Goal: Task Accomplishment & Management: Complete application form

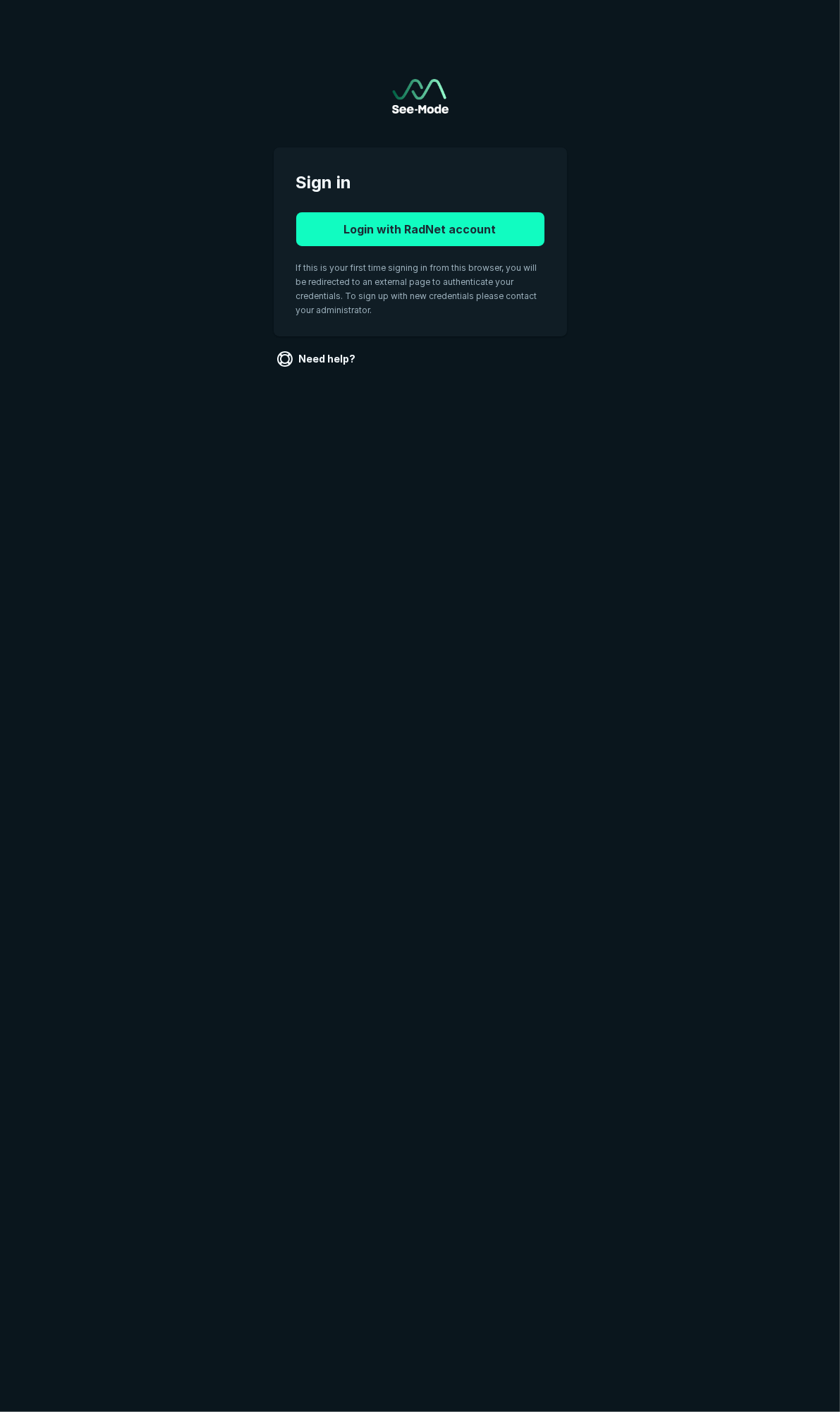
click at [367, 217] on button "Login with RadNet account" at bounding box center [420, 229] width 248 height 34
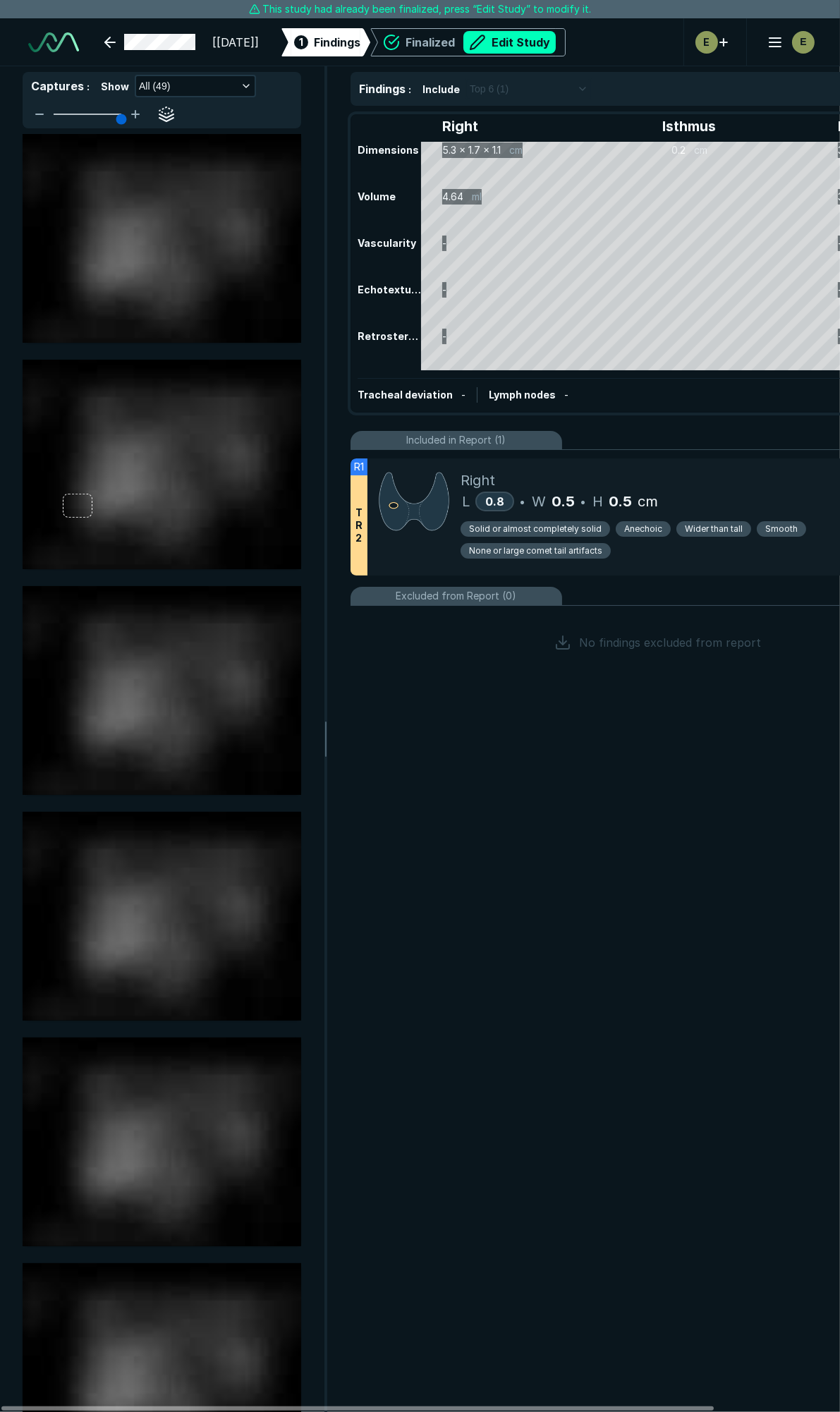
scroll to position [7837, 5590]
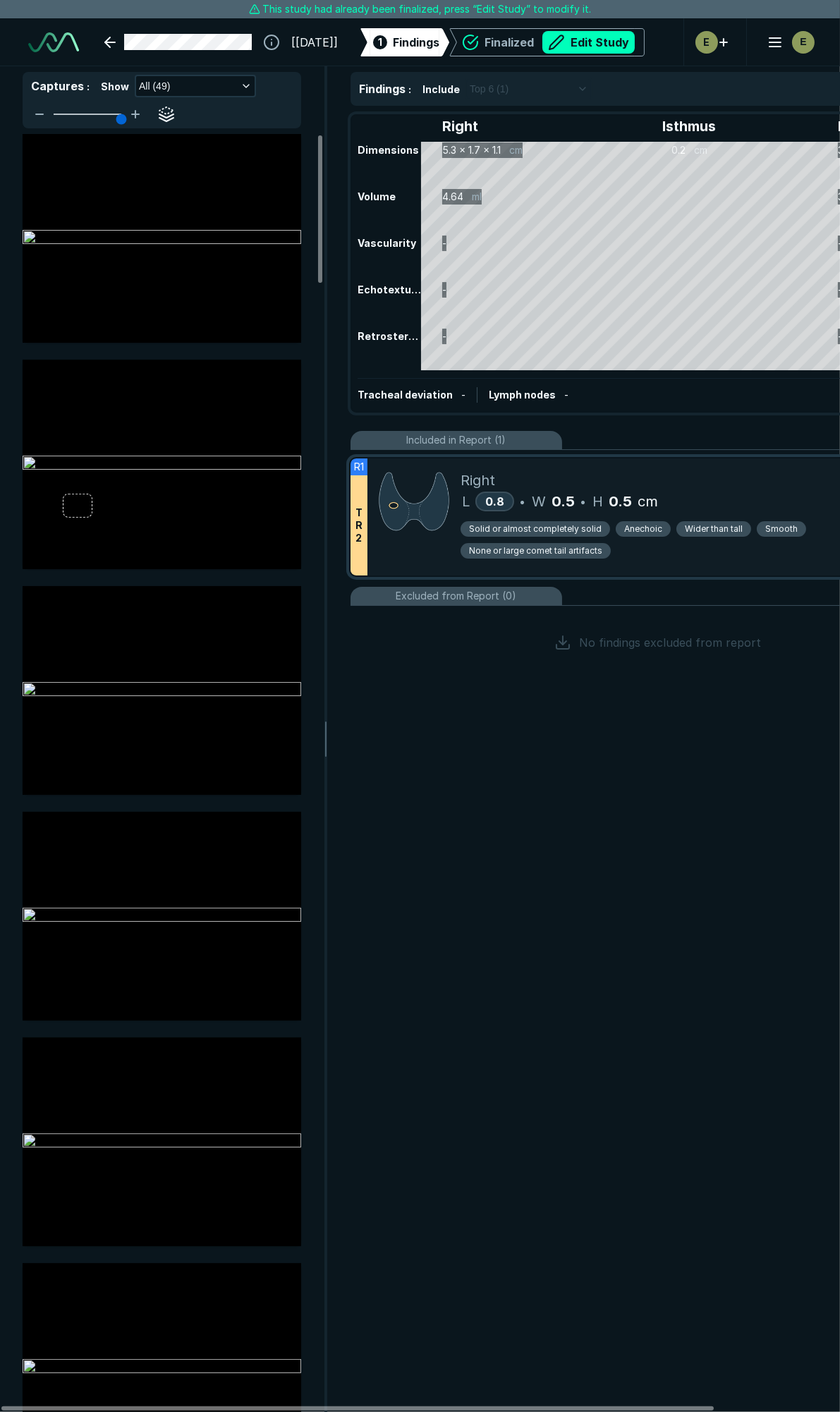
click at [641, 527] on span "Anechoic" at bounding box center [643, 528] width 38 height 13
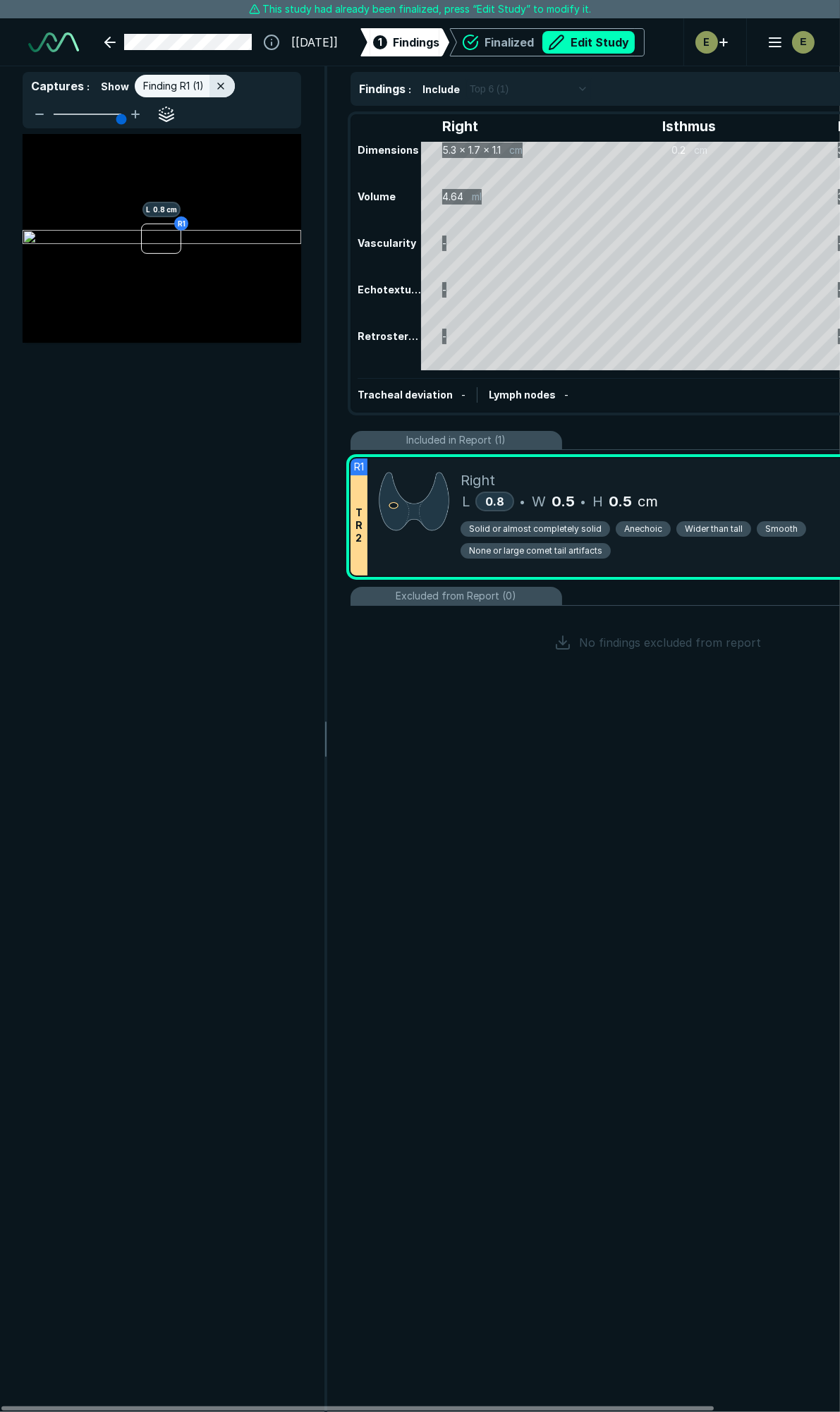
scroll to position [7408, 3042]
click at [641, 527] on span "Anechoic" at bounding box center [643, 528] width 38 height 13
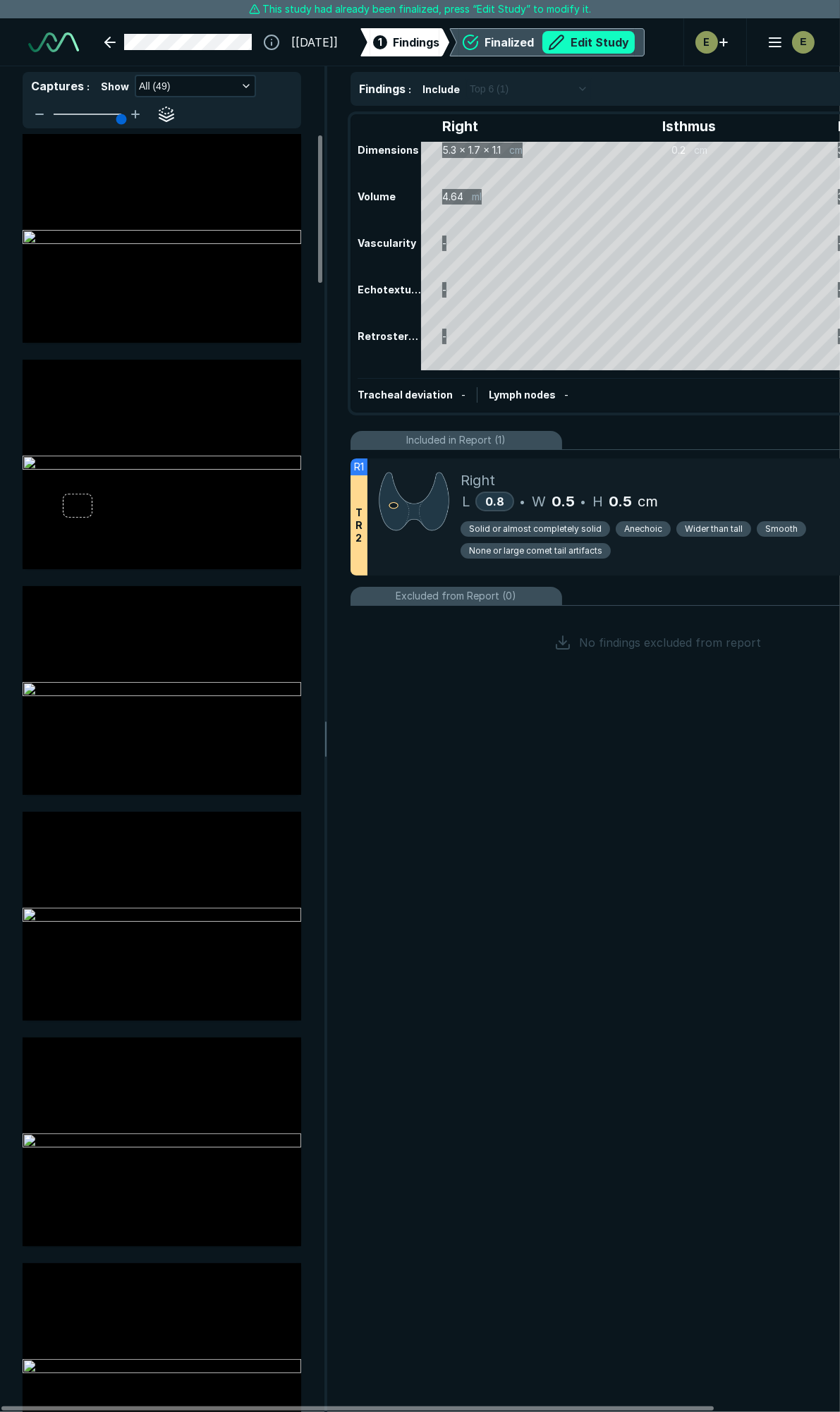
click at [634, 38] on button "Edit Study" at bounding box center [588, 42] width 93 height 23
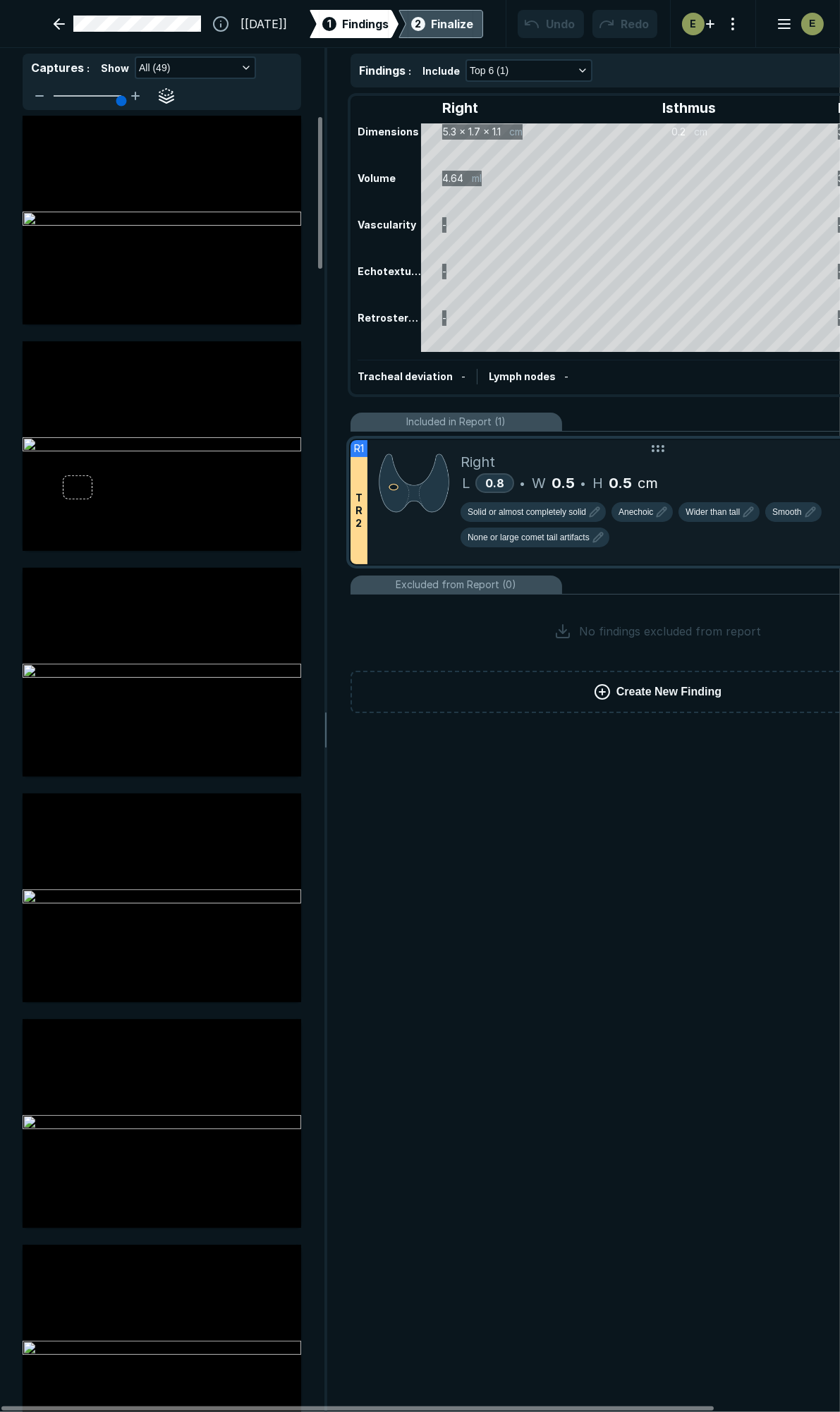
scroll to position [7920, 5590]
click at [657, 512] on icon "button" at bounding box center [662, 512] width 17 height 17
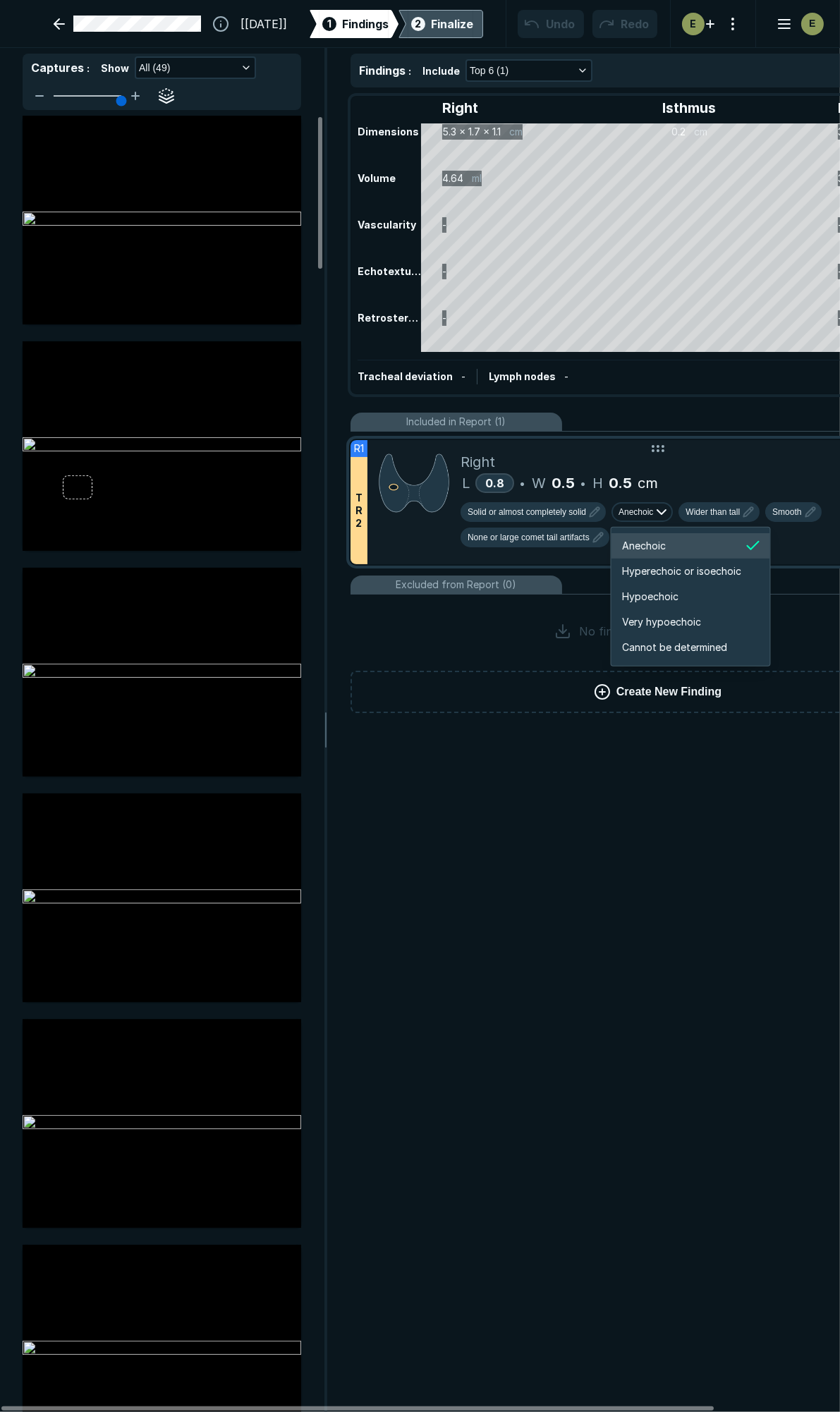
scroll to position [2352, 2526]
click at [678, 591] on span "Hypoechoic" at bounding box center [651, 596] width 56 height 15
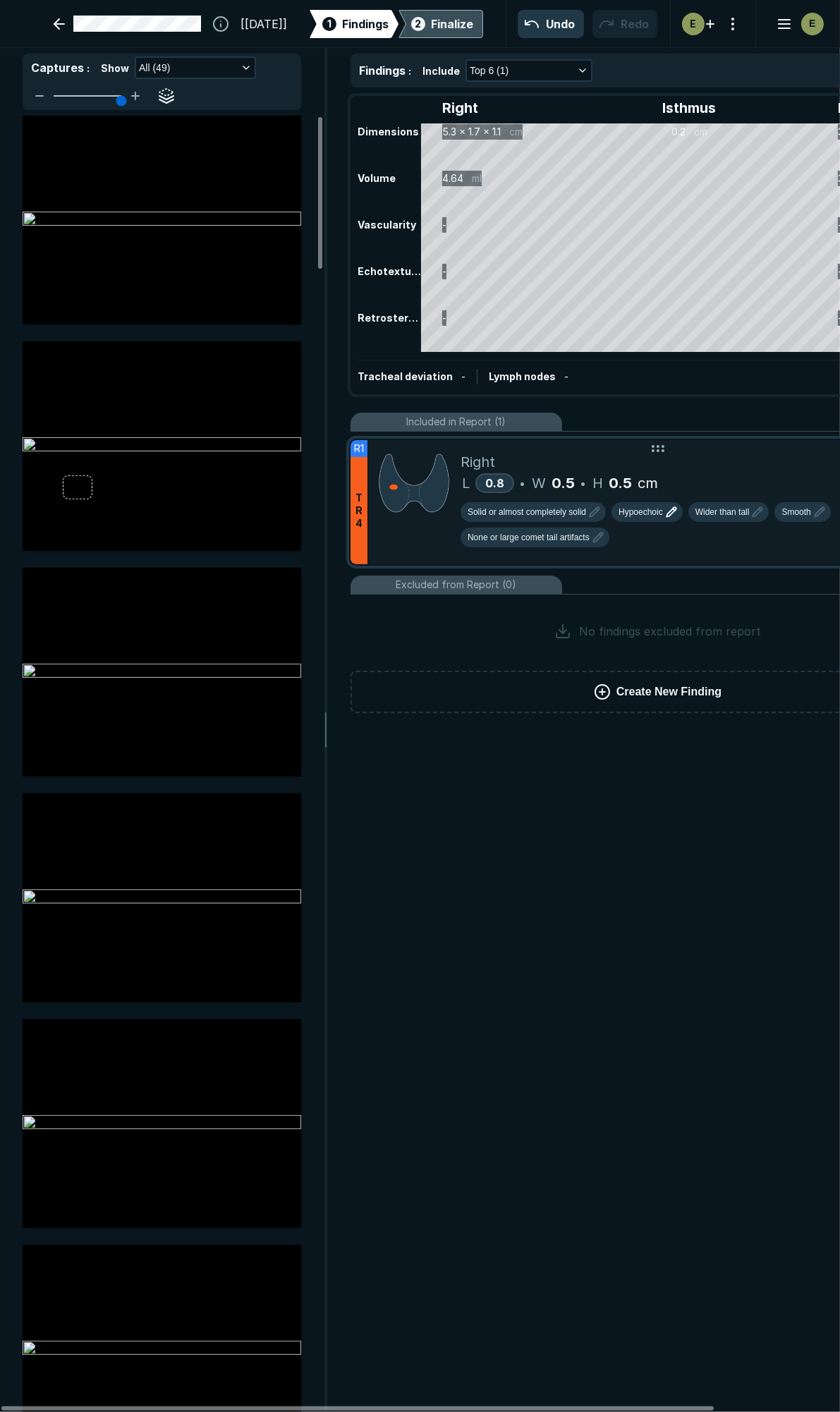
click at [446, 23] on div "Finalize" at bounding box center [452, 24] width 42 height 17
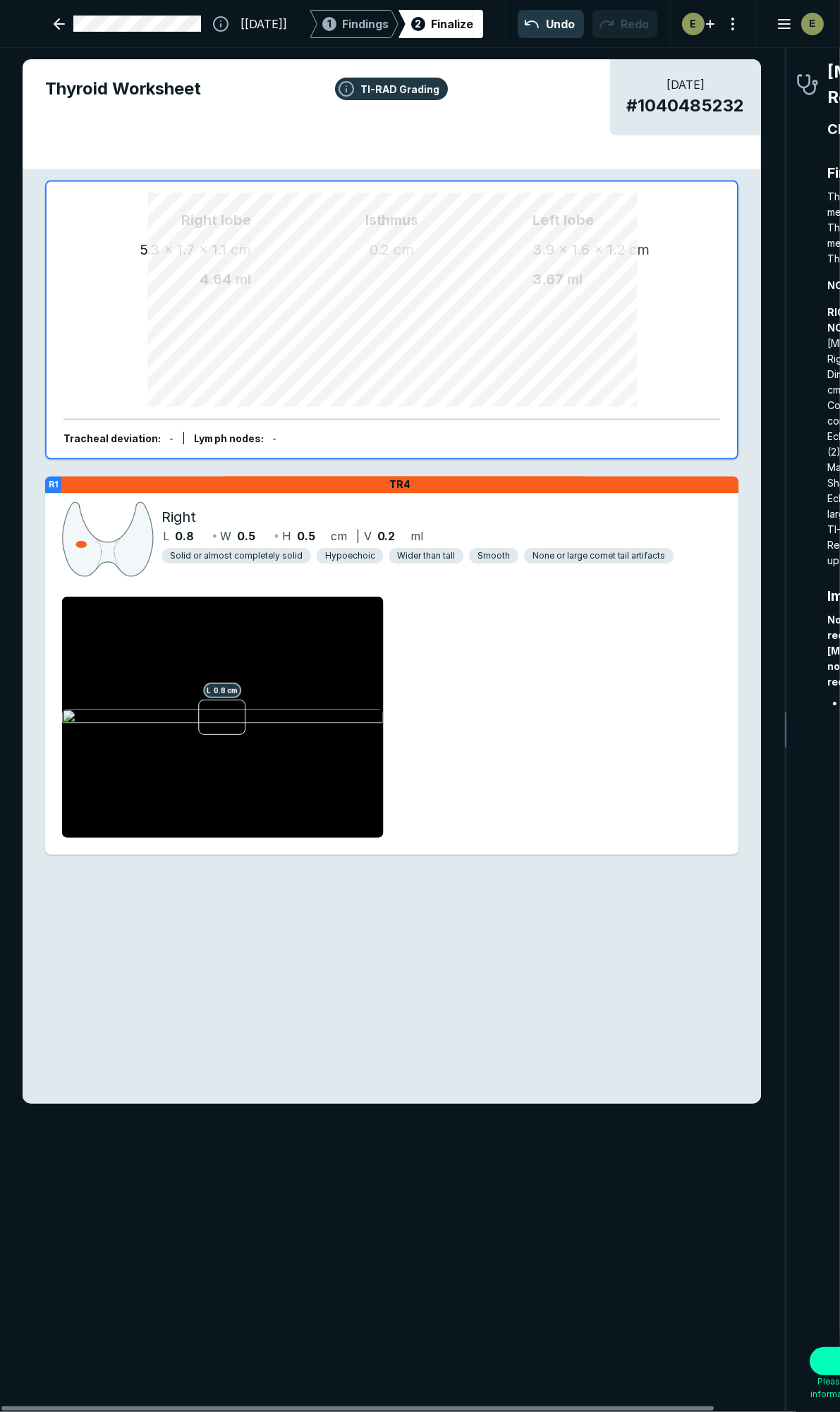
scroll to position [7868, 2547]
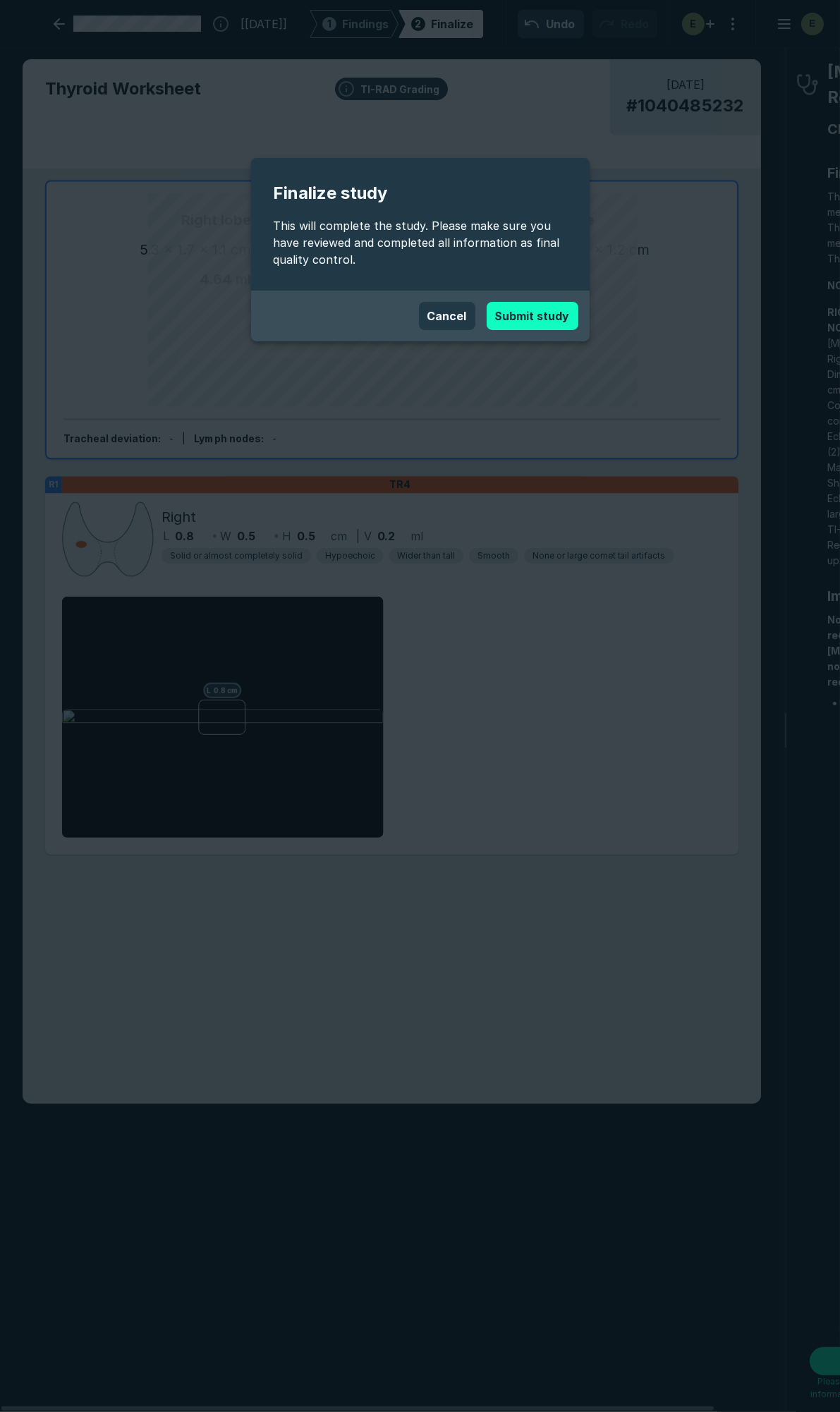
click at [560, 309] on button "Submit study" at bounding box center [533, 315] width 92 height 28
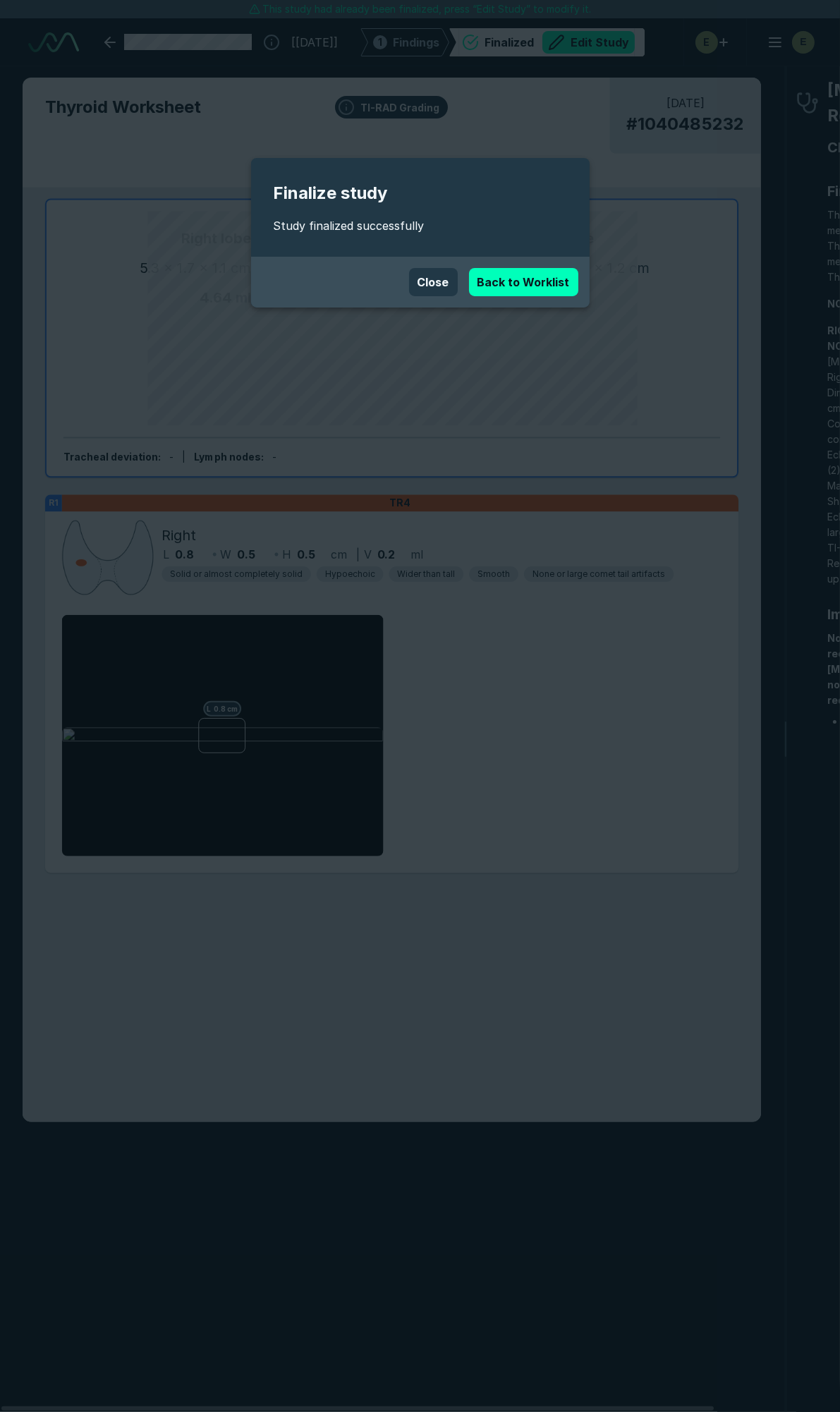
scroll to position [7837, 5590]
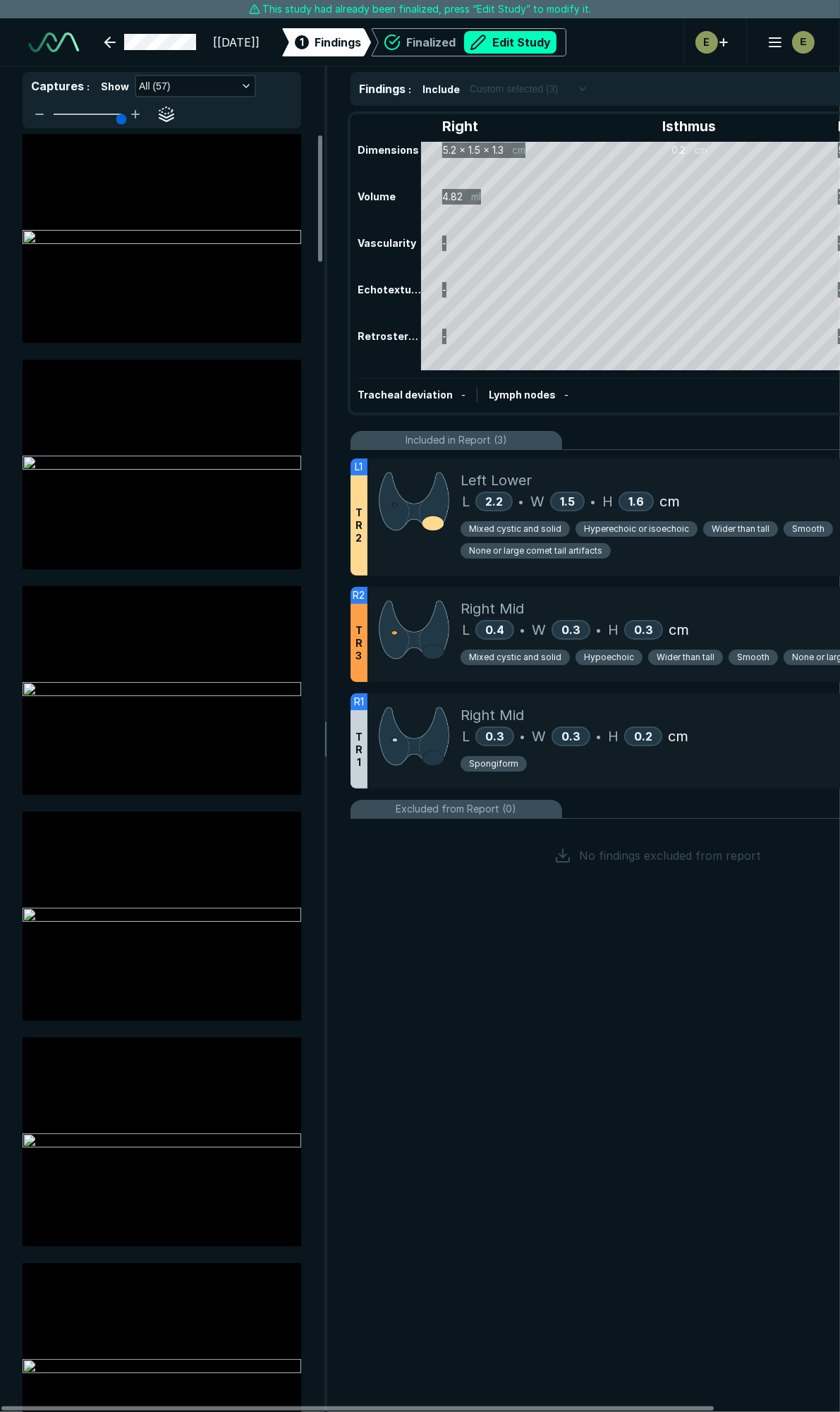
scroll to position [7837, 5590]
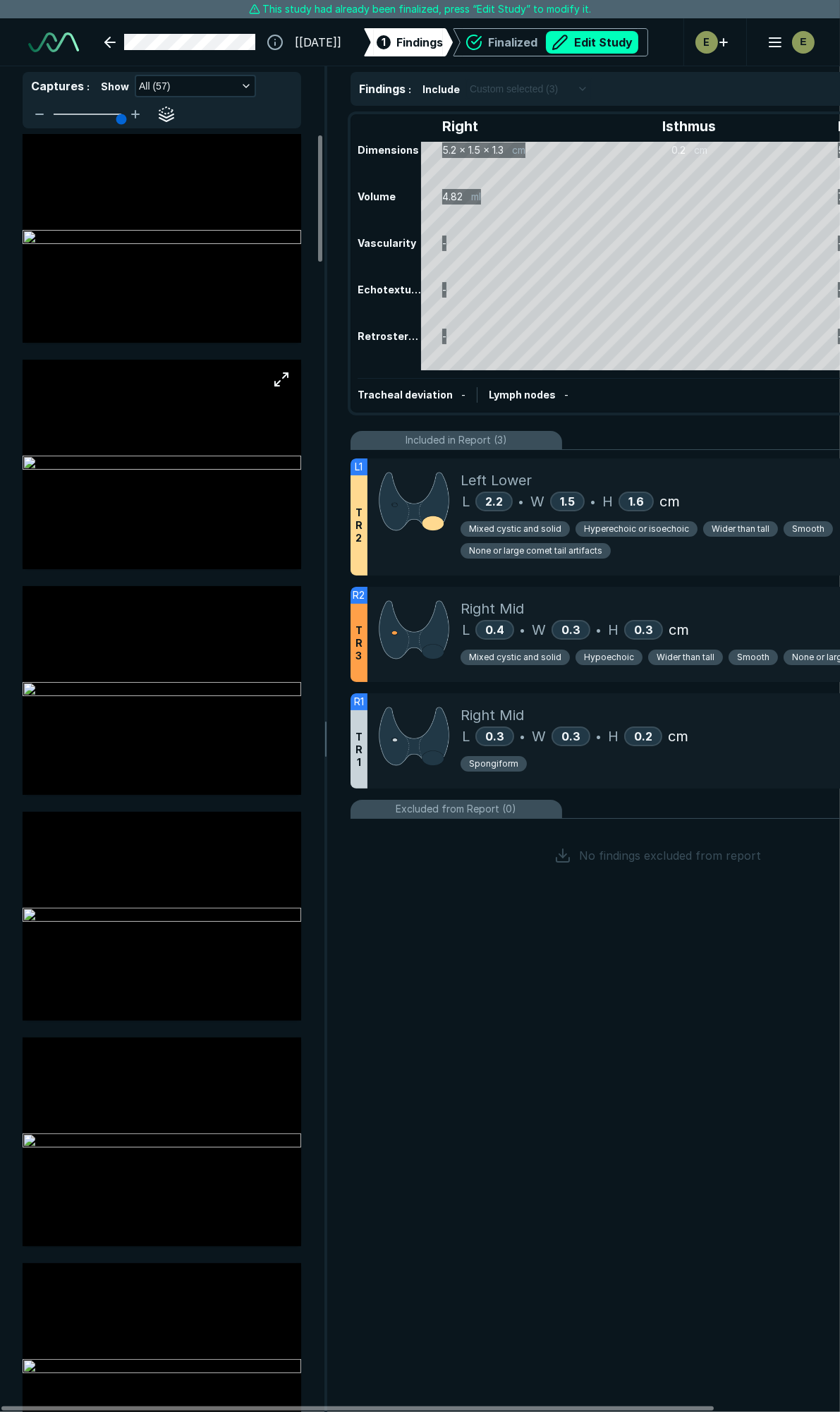
click at [217, 467] on img at bounding box center [162, 464] width 279 height 17
click at [706, 483] on div "Left Lower" at bounding box center [707, 480] width 493 height 21
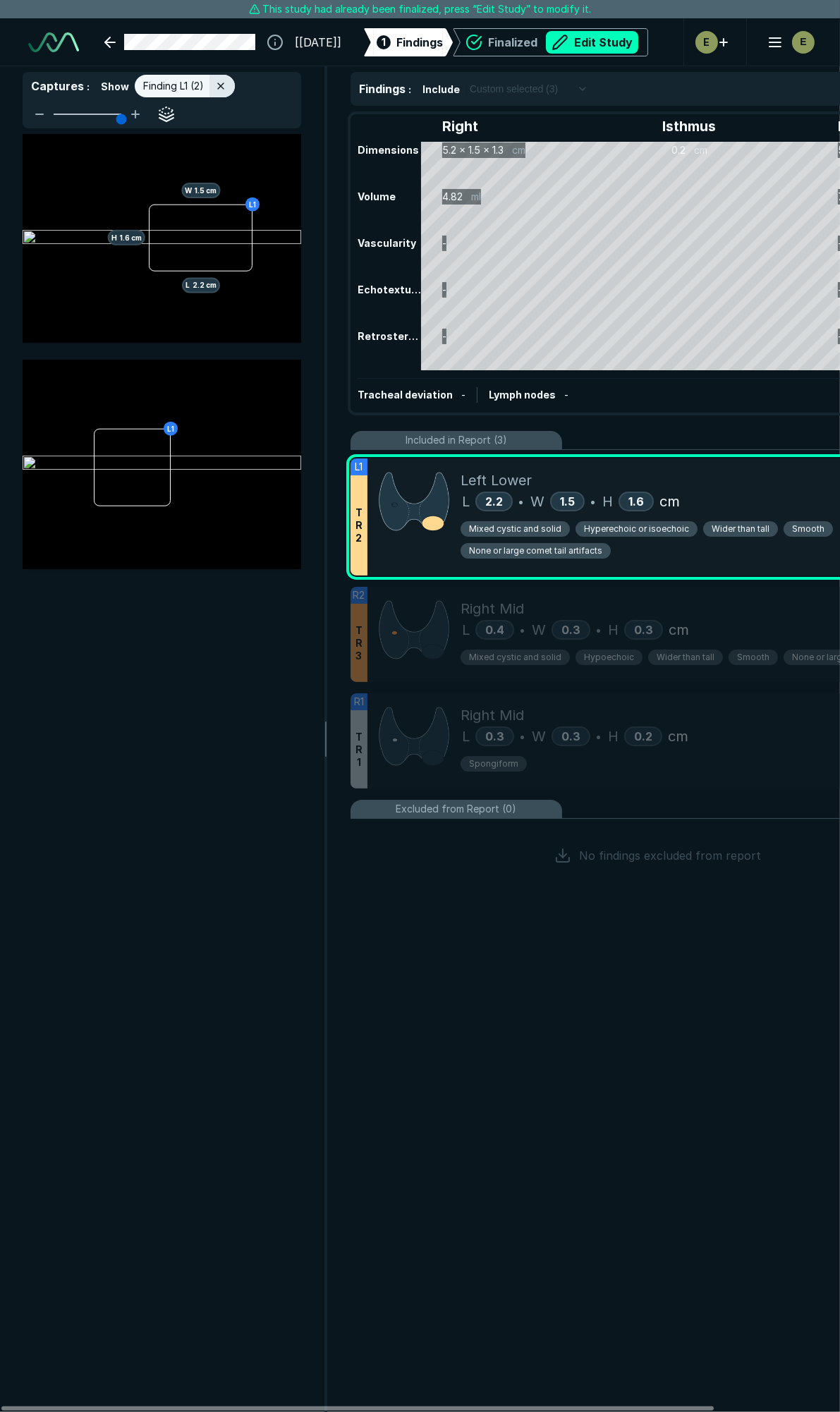
scroll to position [7408, 3042]
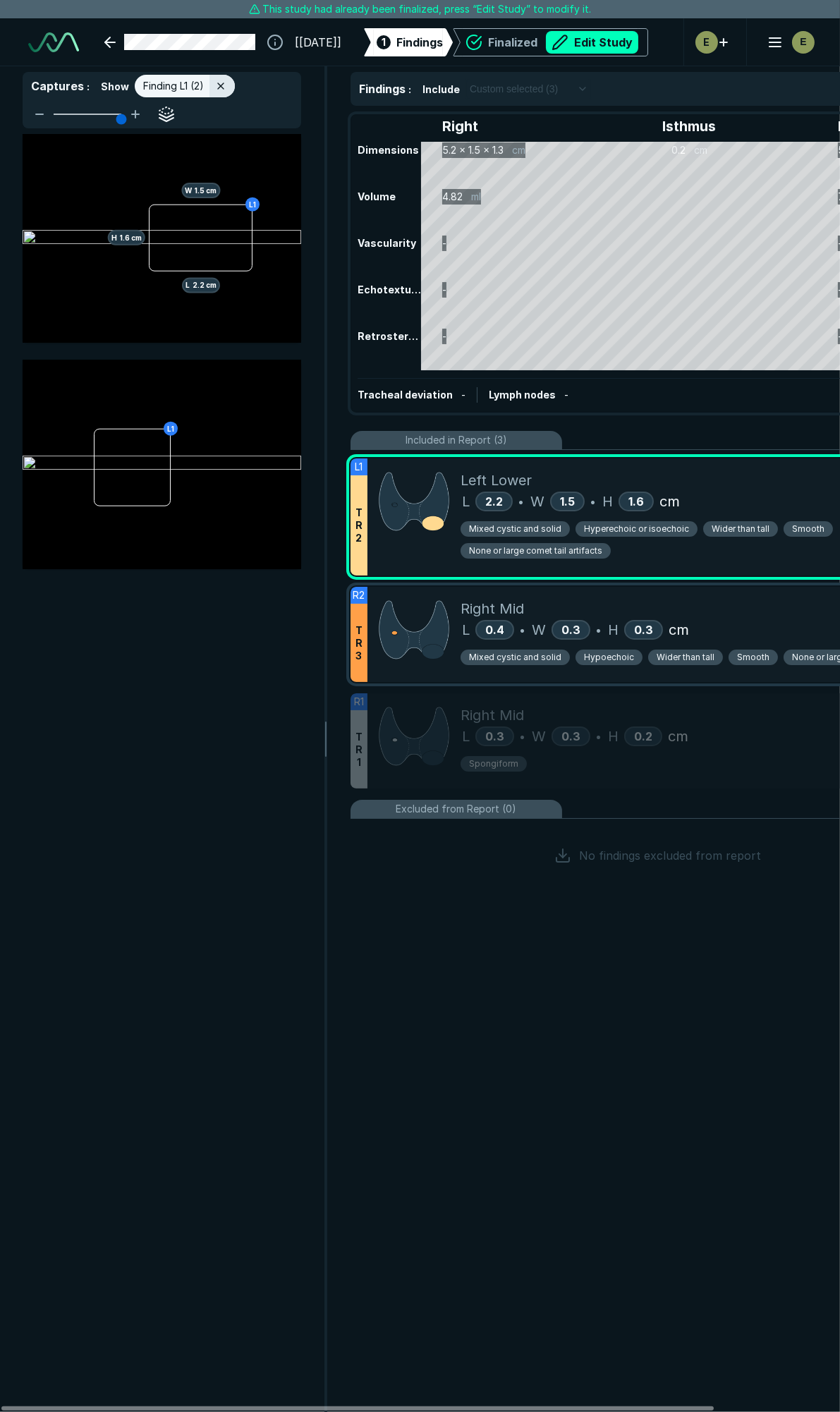
click at [757, 590] on div "Right Mid L 0.4 • W 0.3 • H 0.3 cm Mixed cystic and solid Hypoechoic Wider than…" at bounding box center [707, 635] width 493 height 95
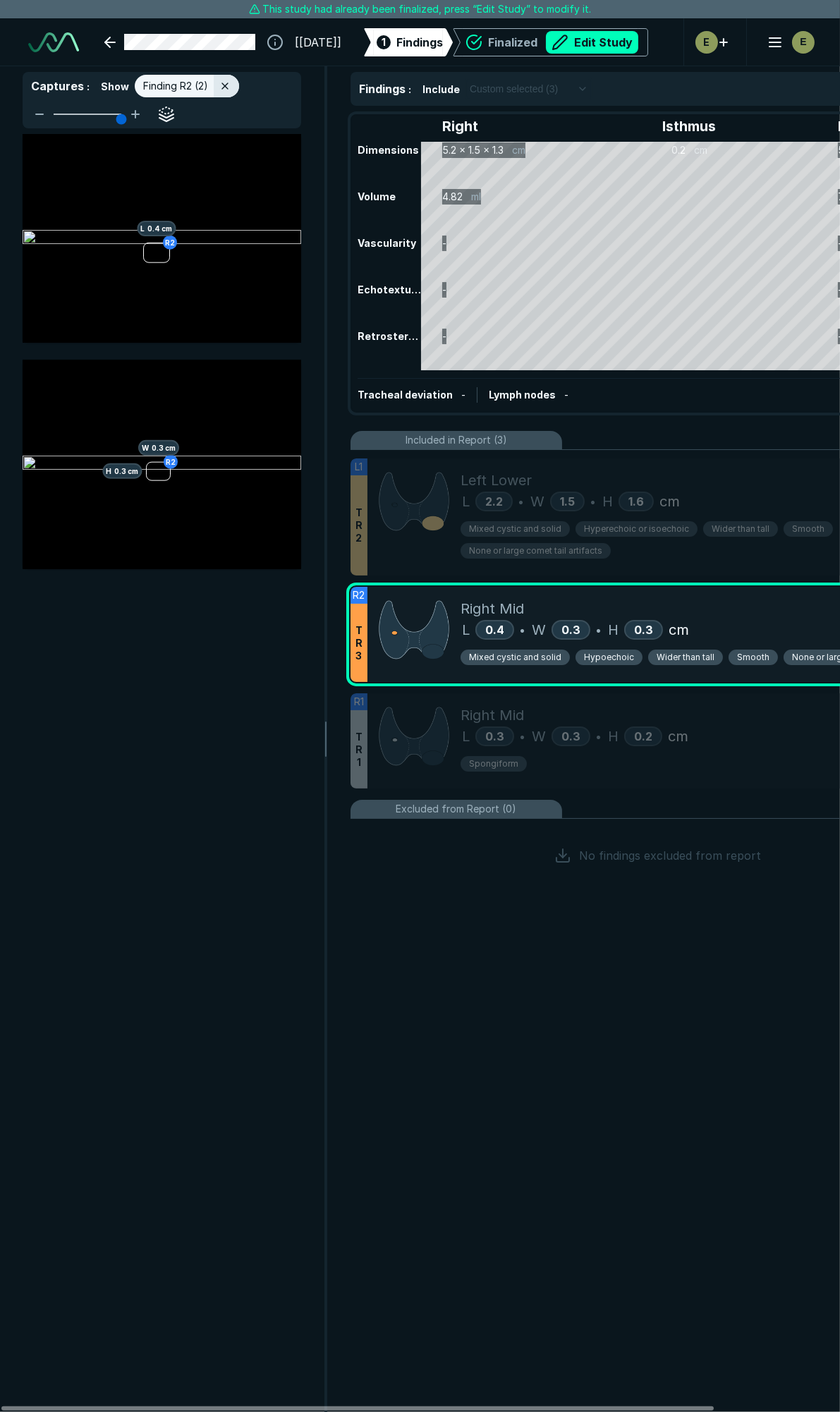
click at [754, 658] on span "Smooth" at bounding box center [753, 657] width 32 height 13
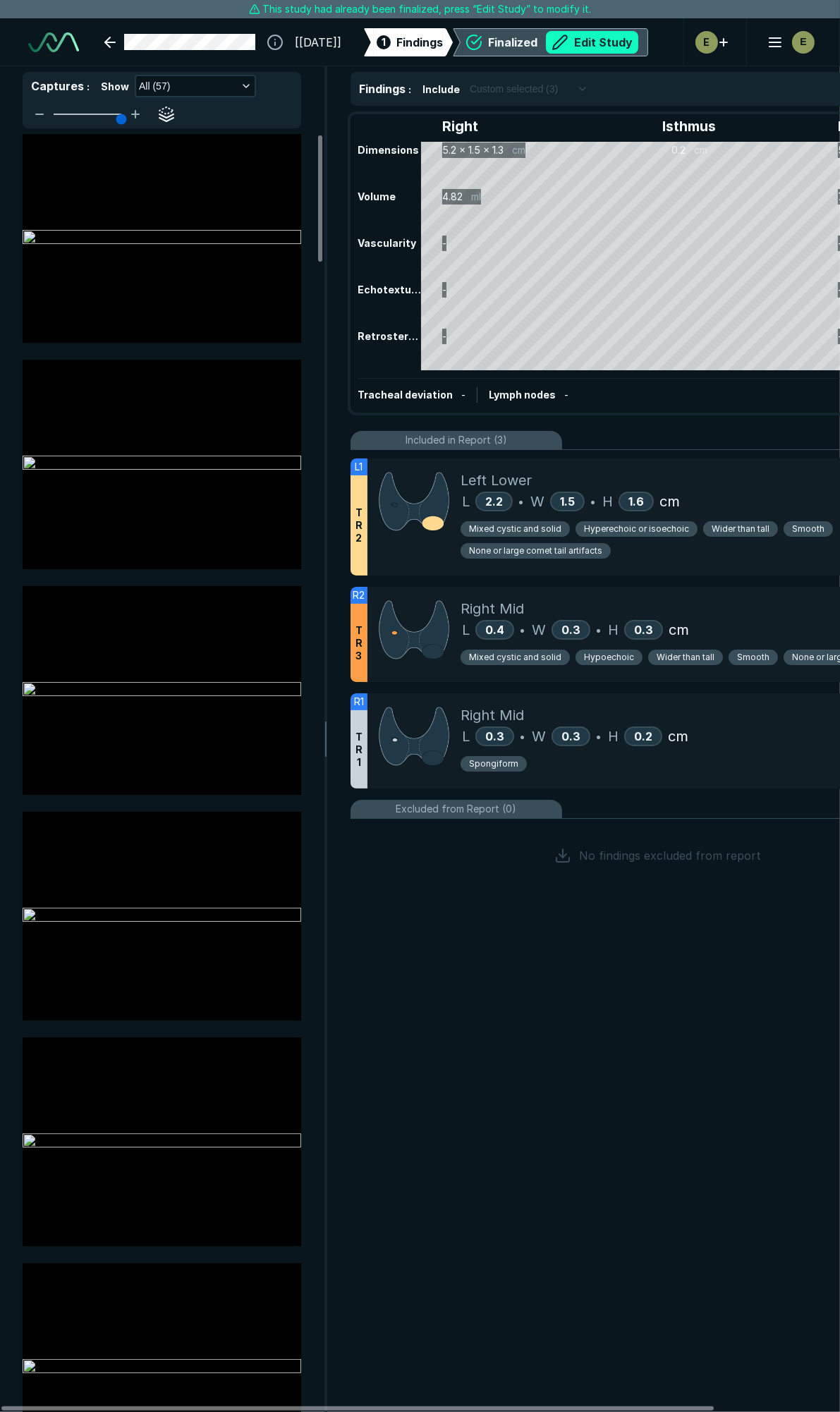
click at [618, 43] on button "Edit Study" at bounding box center [591, 42] width 93 height 23
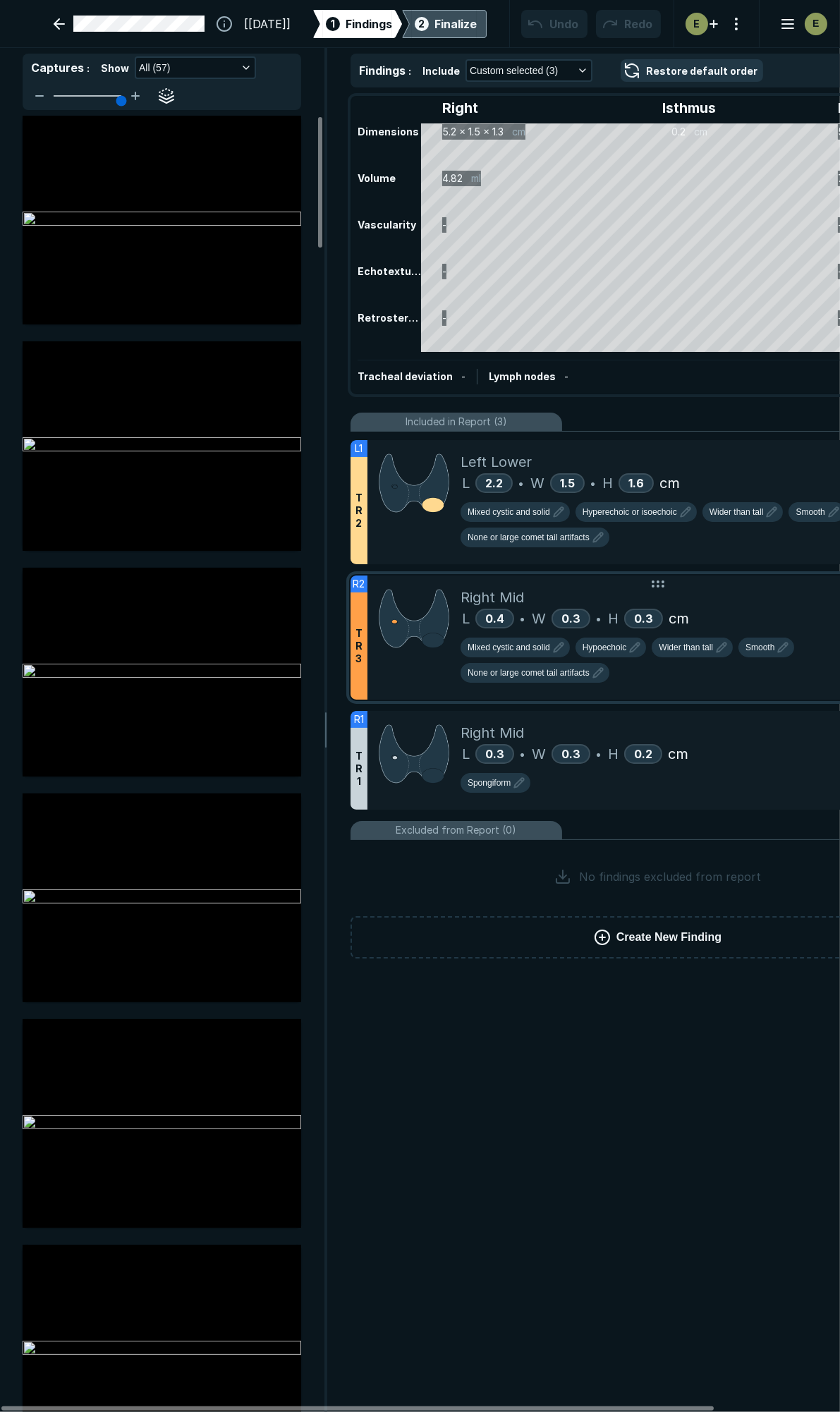
scroll to position [7920, 5590]
click at [757, 645] on span "Smooth" at bounding box center [759, 647] width 29 height 13
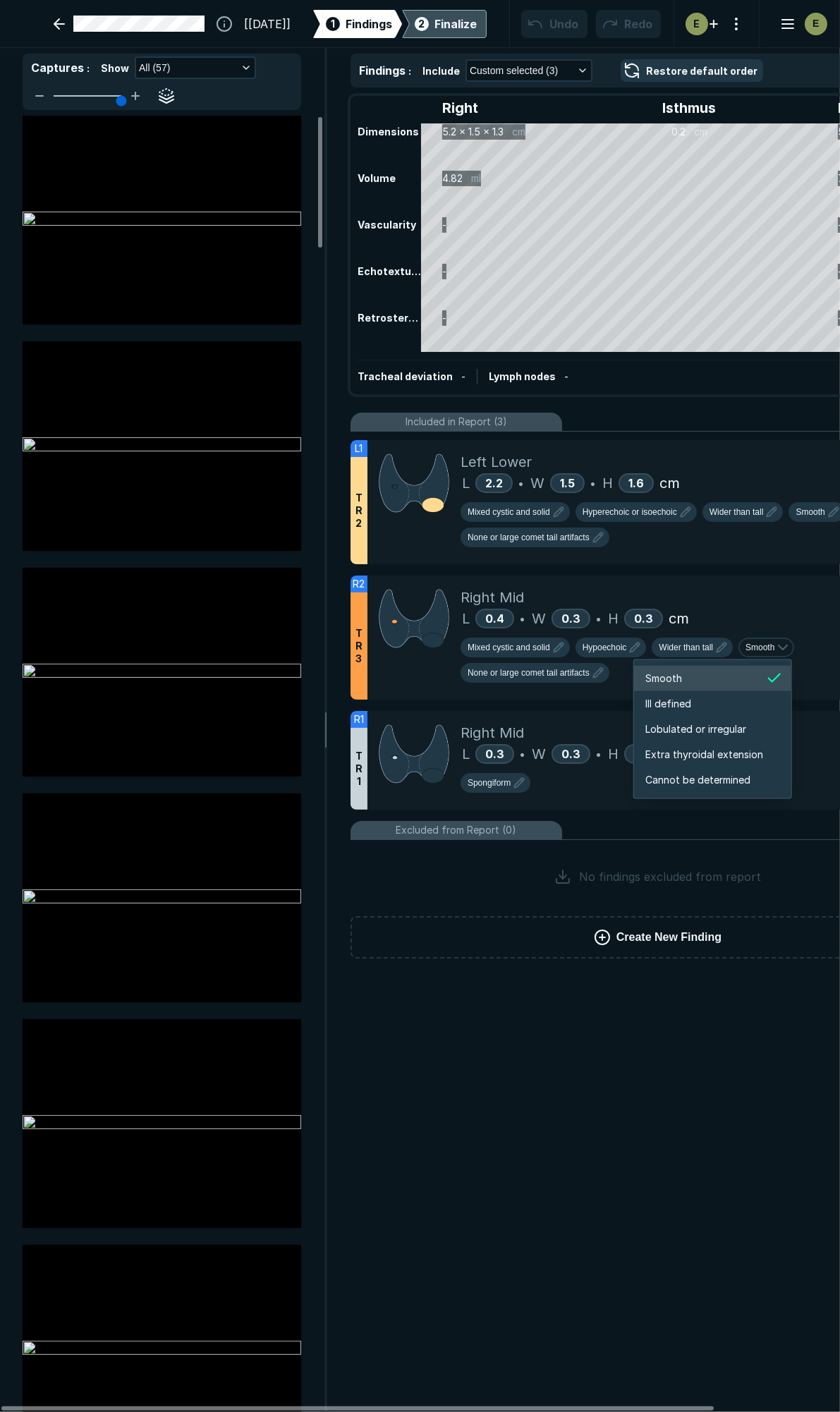
scroll to position [2352, 2506]
click at [694, 725] on span "Lobulated or irregular" at bounding box center [695, 729] width 101 height 15
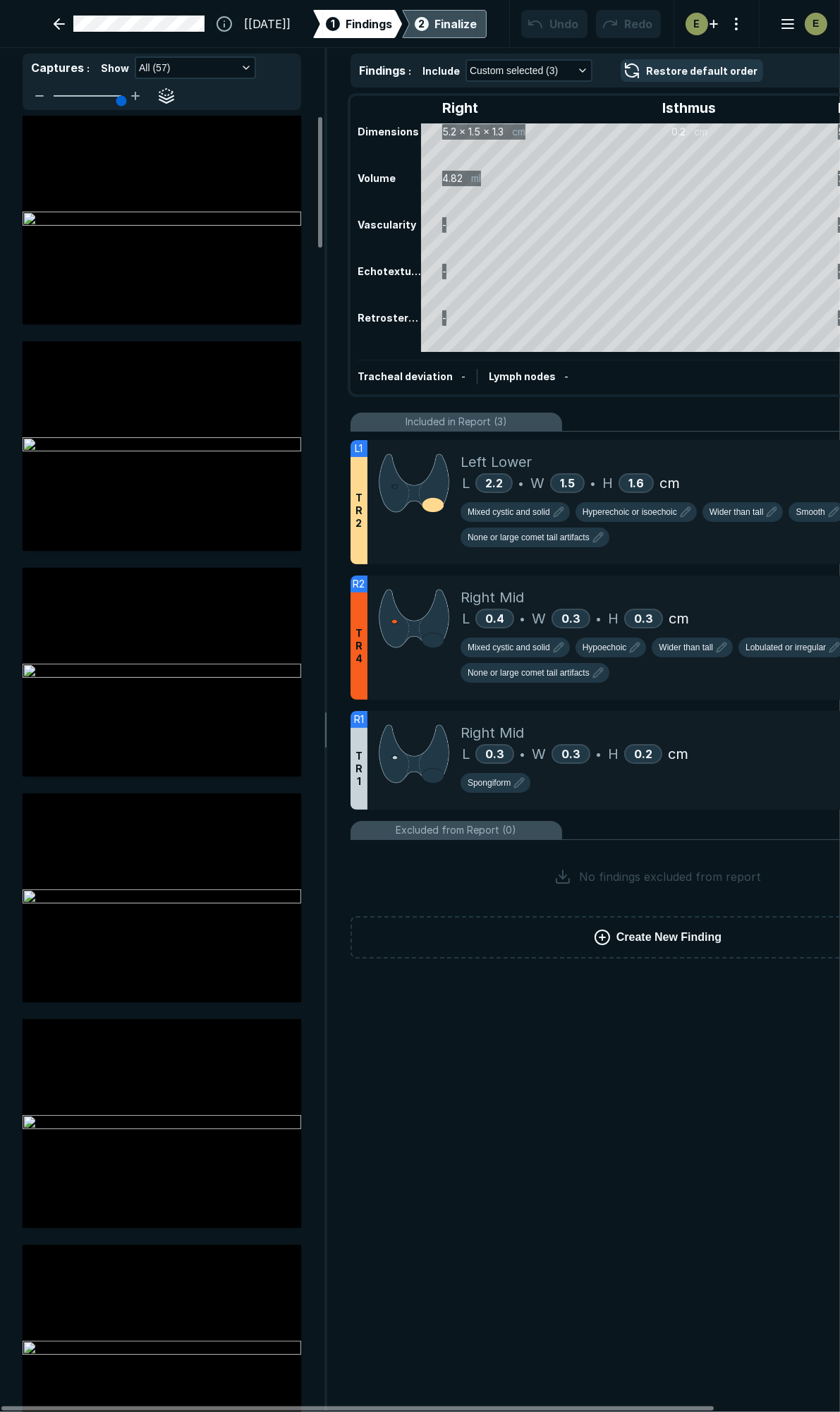
scroll to position [5731, 4552]
click at [520, 653] on div "Mixed cystic and solid Hypoechoic Wider than tall Lobulated or irregular None o…" at bounding box center [707, 663] width 493 height 51
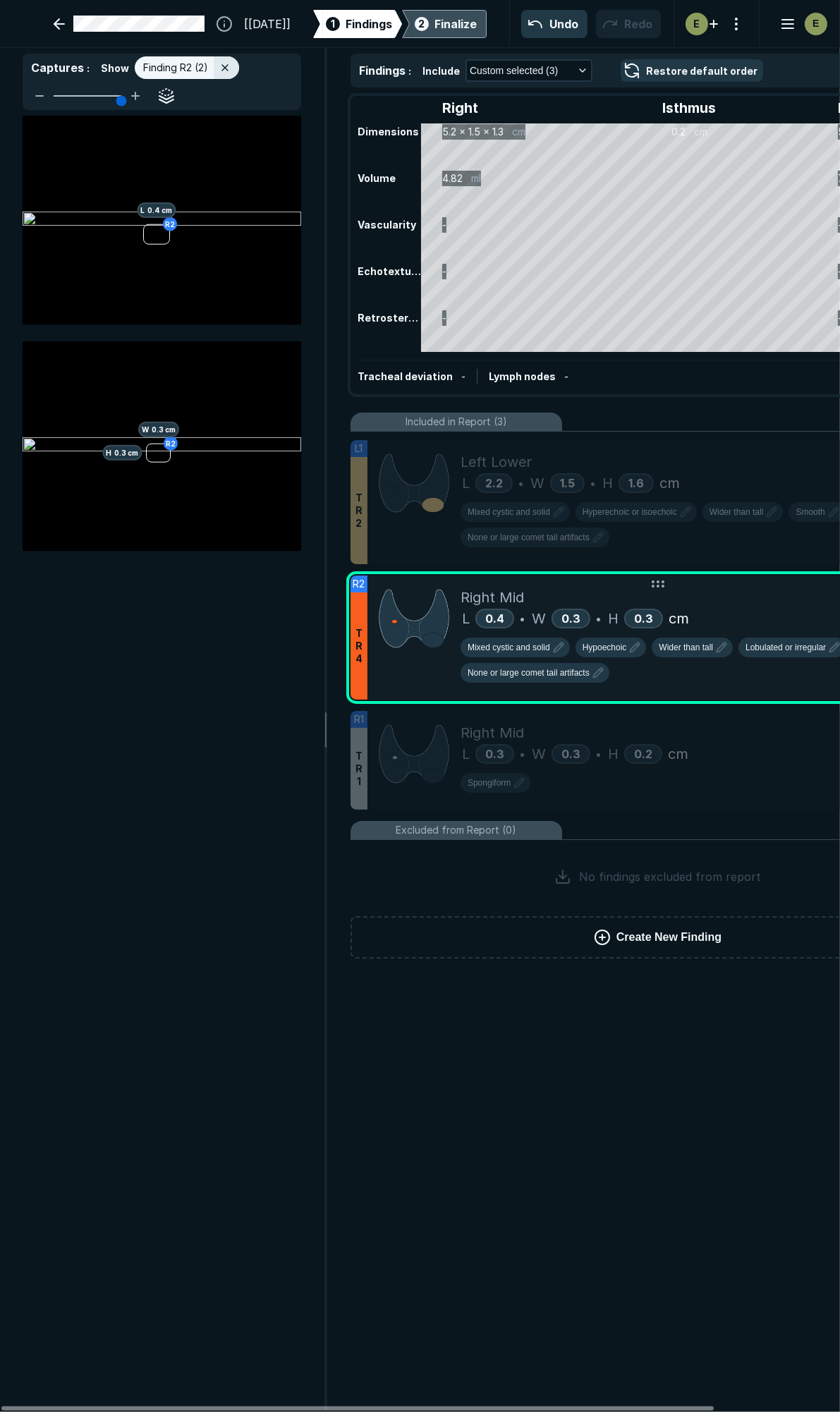
scroll to position [7491, 3042]
click at [555, 651] on icon "button" at bounding box center [558, 647] width 17 height 17
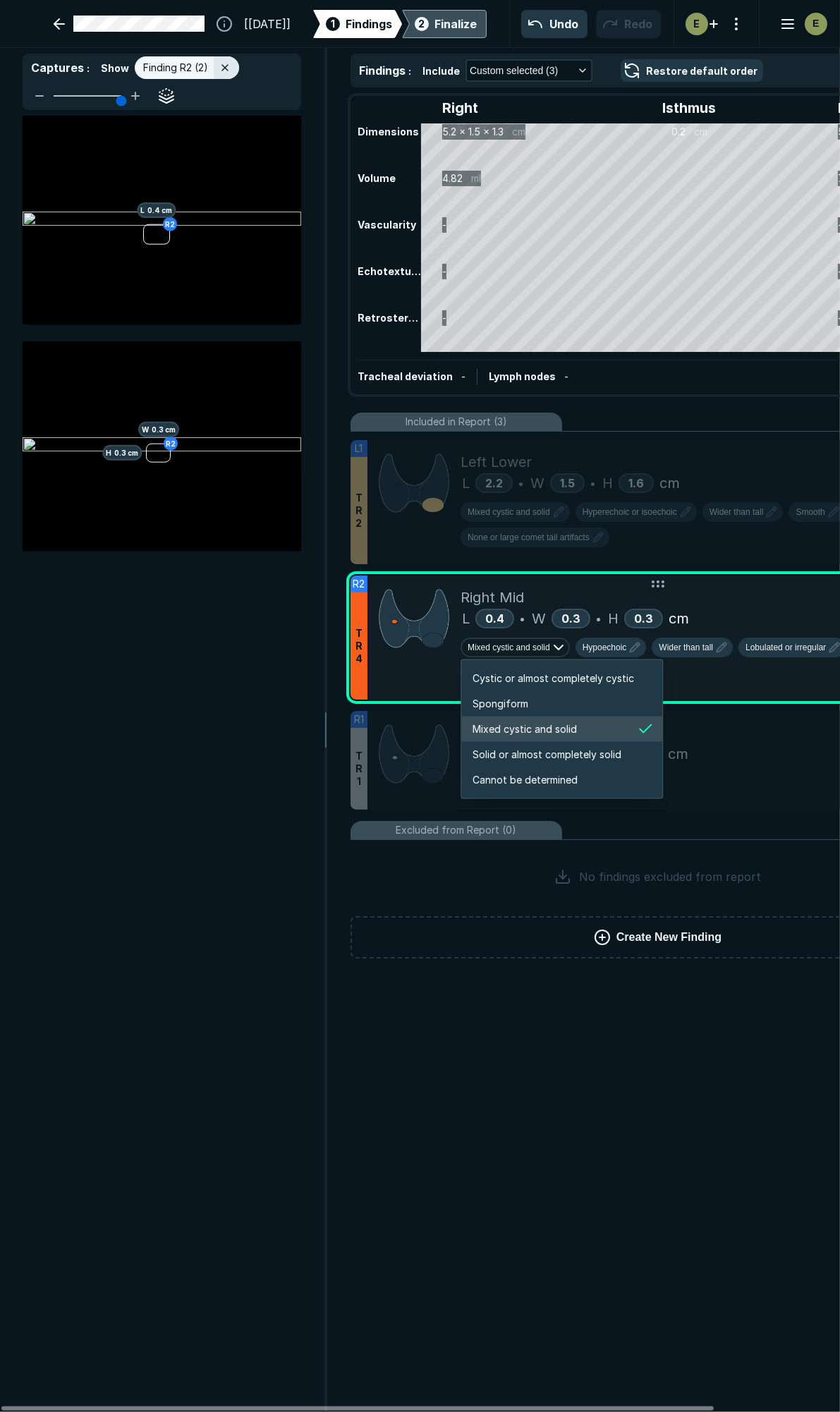
scroll to position [2352, 2707]
click at [529, 756] on span "Solid or almost completely solid" at bounding box center [546, 754] width 149 height 15
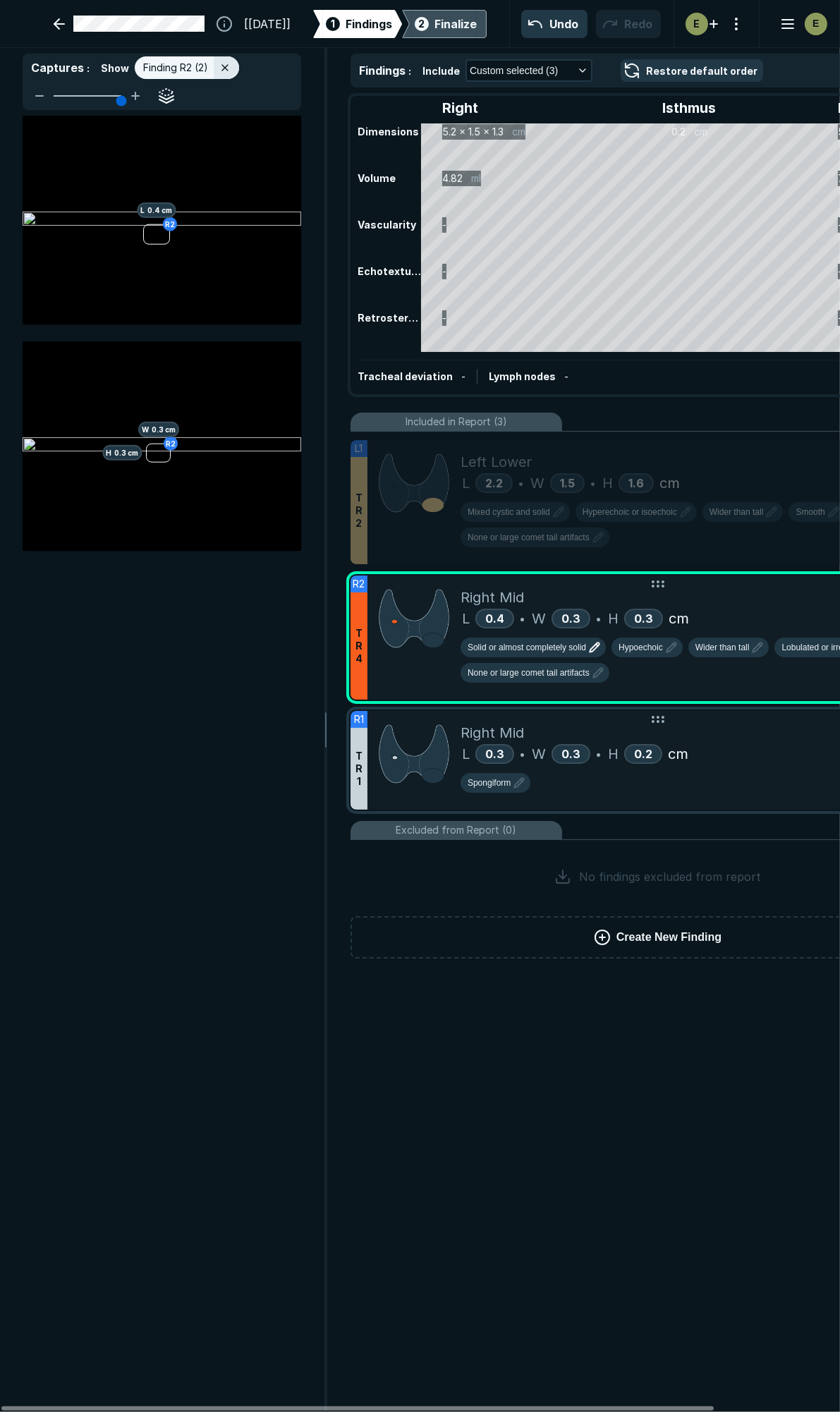
click at [774, 803] on div "Right Mid L 0.3 • W 0.3 • H 0.2 cm Spongiform" at bounding box center [707, 760] width 493 height 99
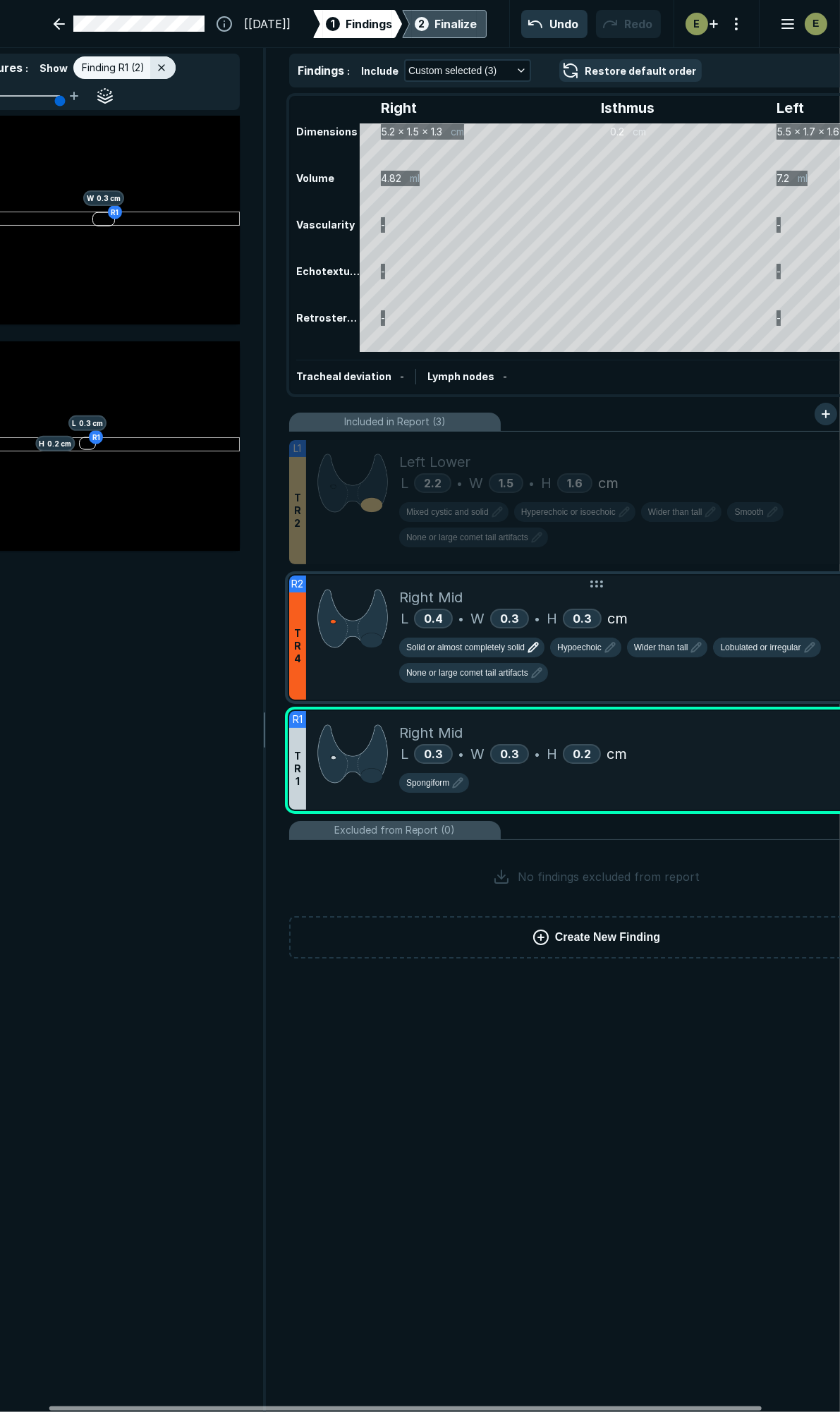
scroll to position [0, 147]
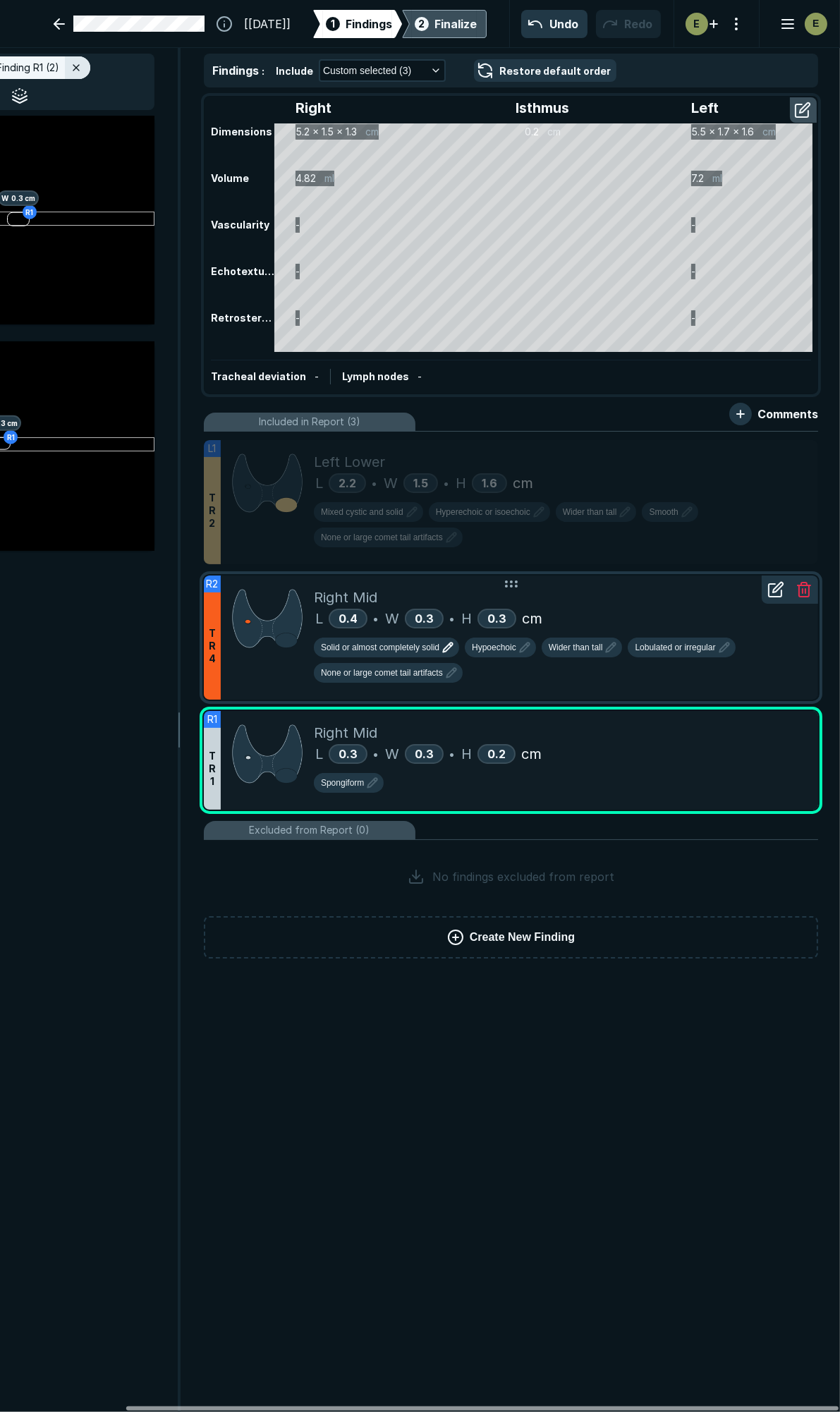
drag, startPoint x: 488, startPoint y: 1406, endPoint x: 732, endPoint y: 1411, distance: 244.1
click at [730, 1410] on div at bounding box center [482, 1408] width 712 height 4
click at [772, 711] on div at bounding box center [775, 725] width 28 height 28
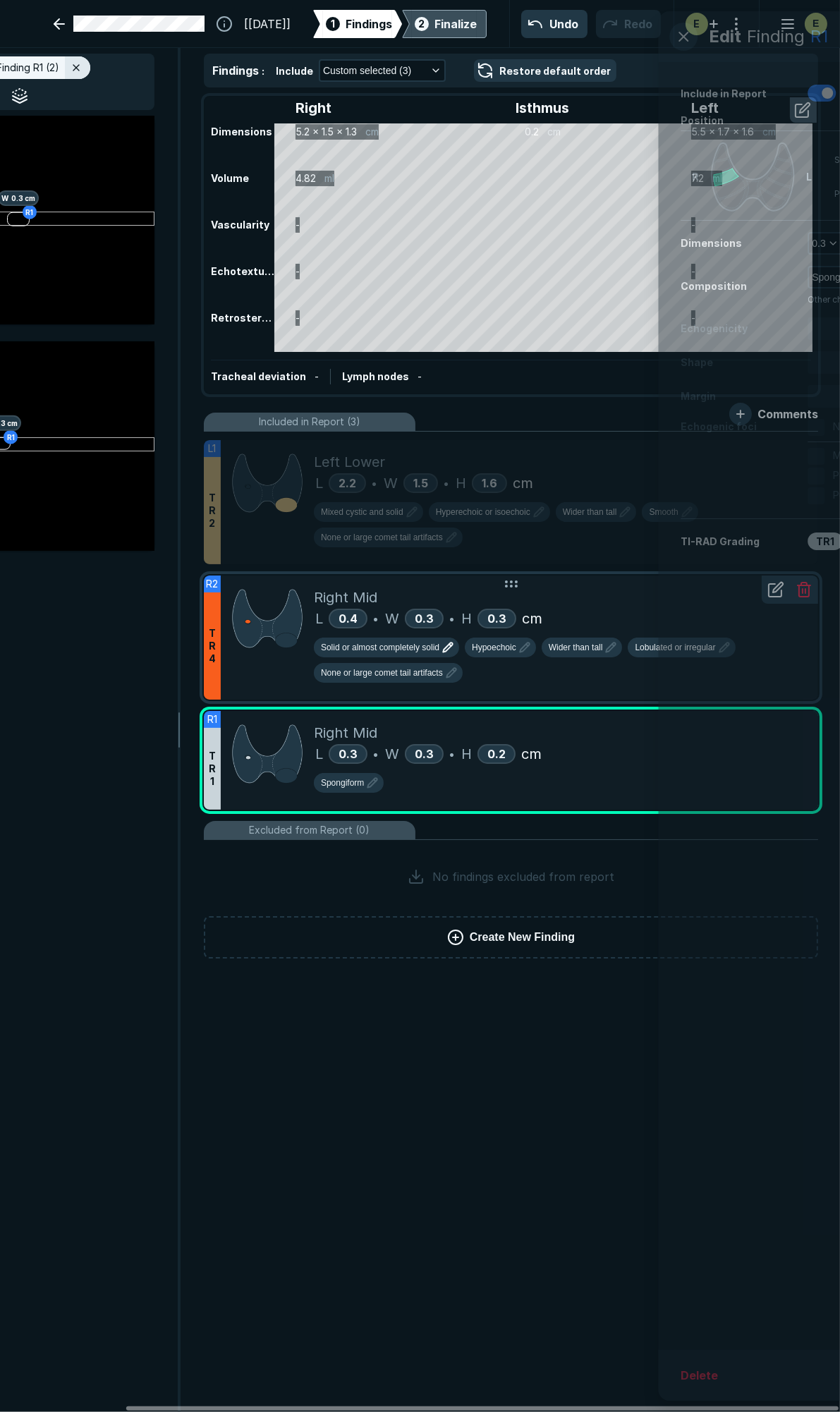
scroll to position [7351, 3617]
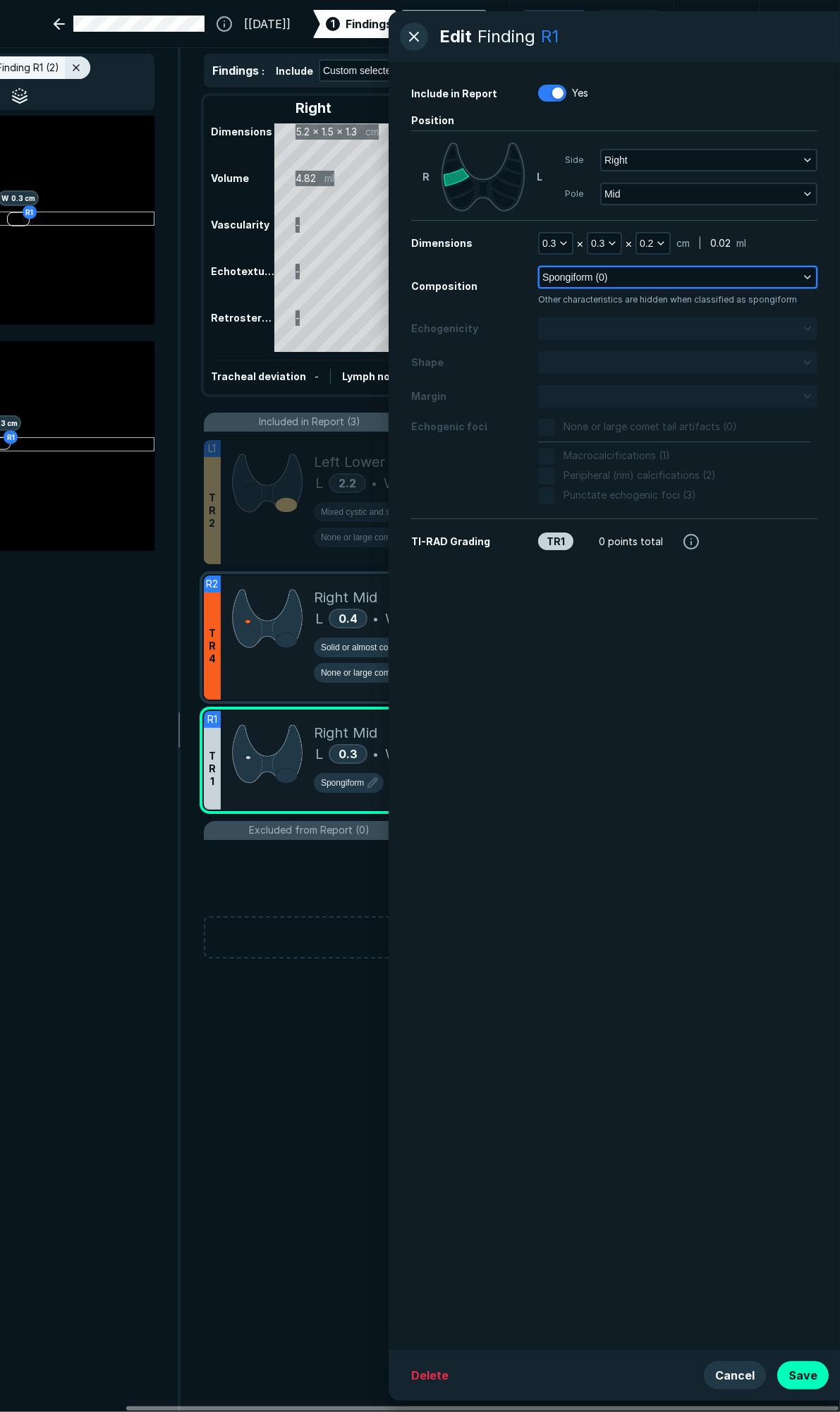
click at [629, 271] on button "Spongiform (0)" at bounding box center [677, 277] width 276 height 20
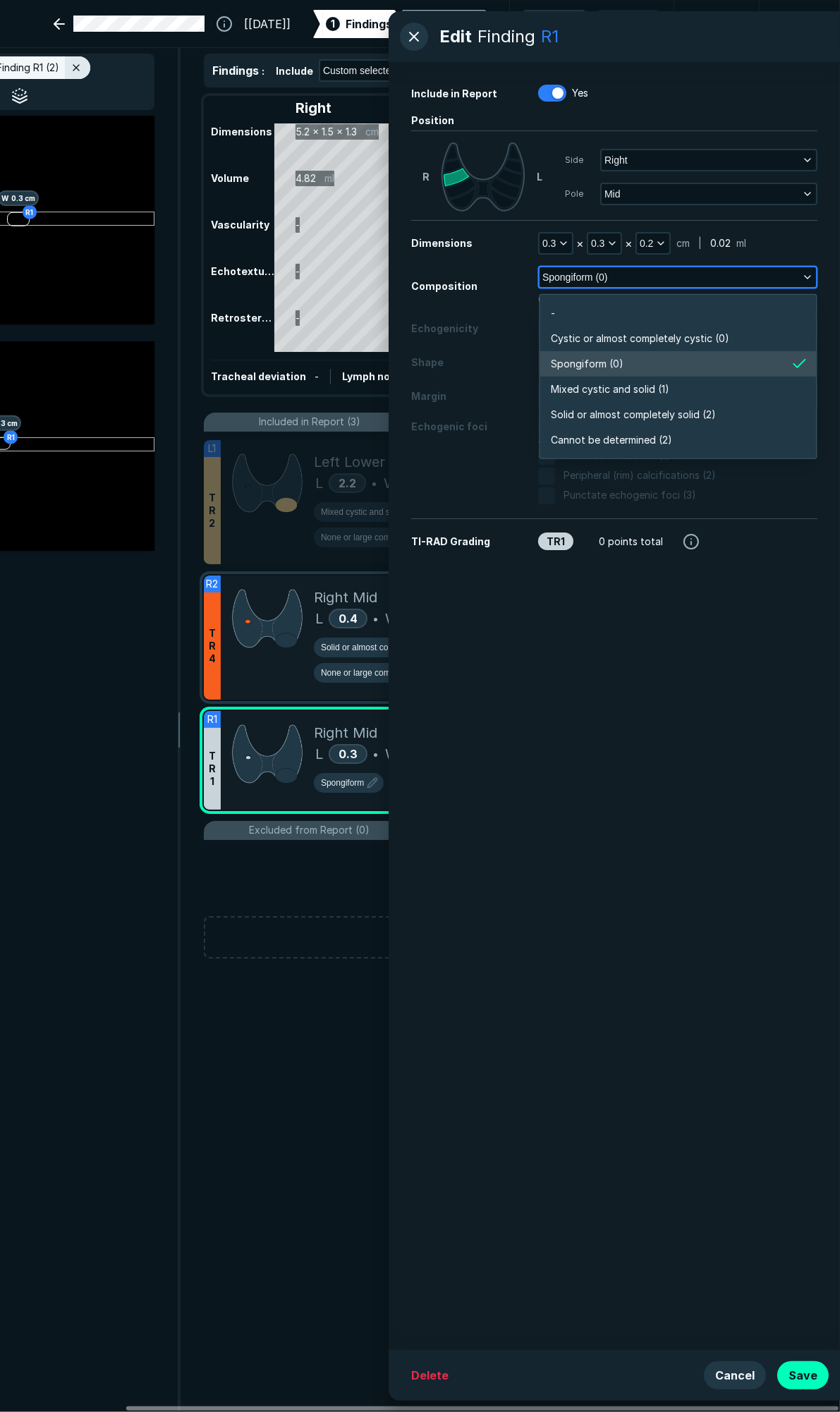
scroll to position [2466, 3053]
click at [572, 411] on span "Solid or almost completely solid (2)" at bounding box center [633, 415] width 165 height 15
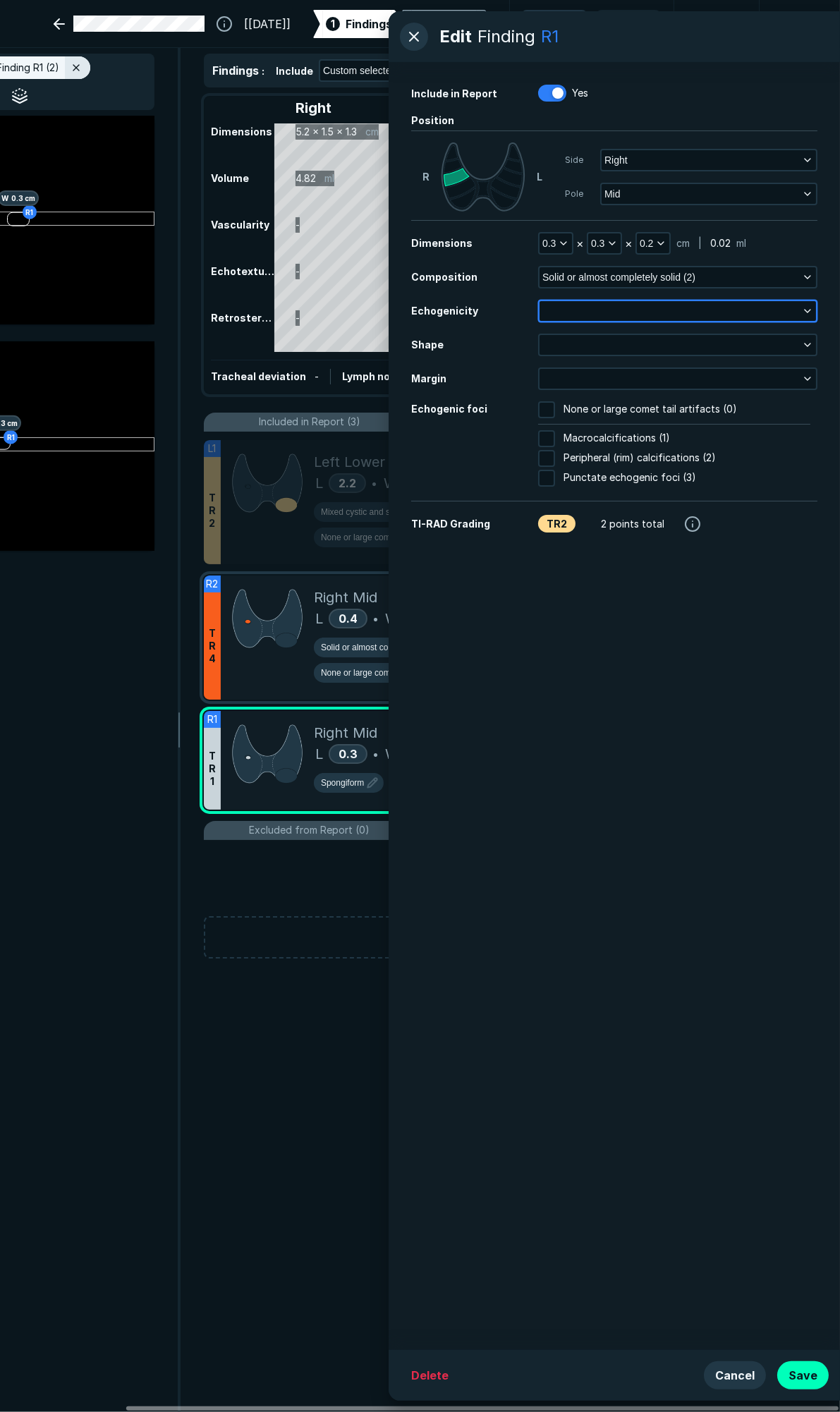
click at [620, 315] on button "button" at bounding box center [677, 310] width 276 height 20
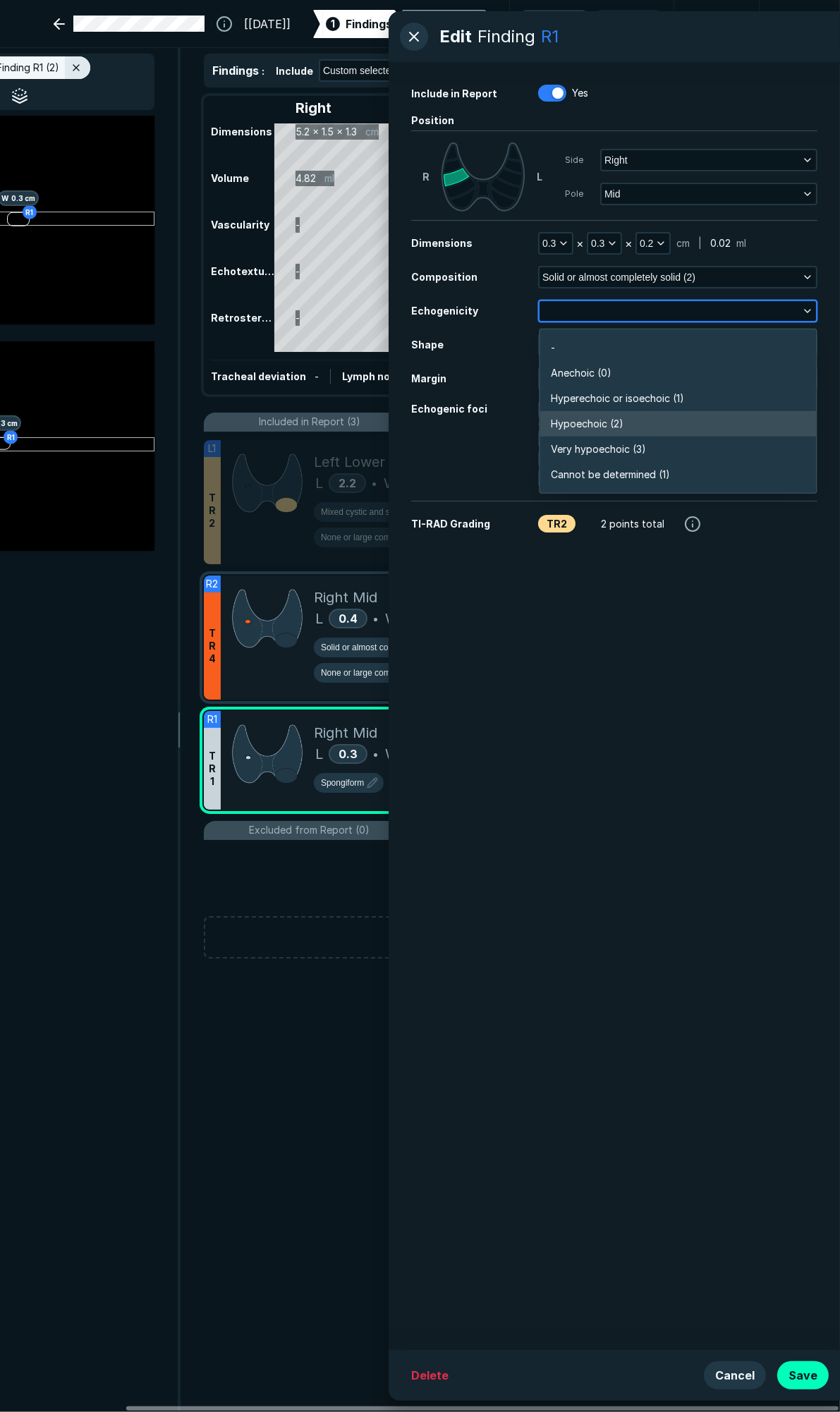
click at [583, 431] on span "Hypoechoic (2)" at bounding box center [586, 424] width 72 height 15
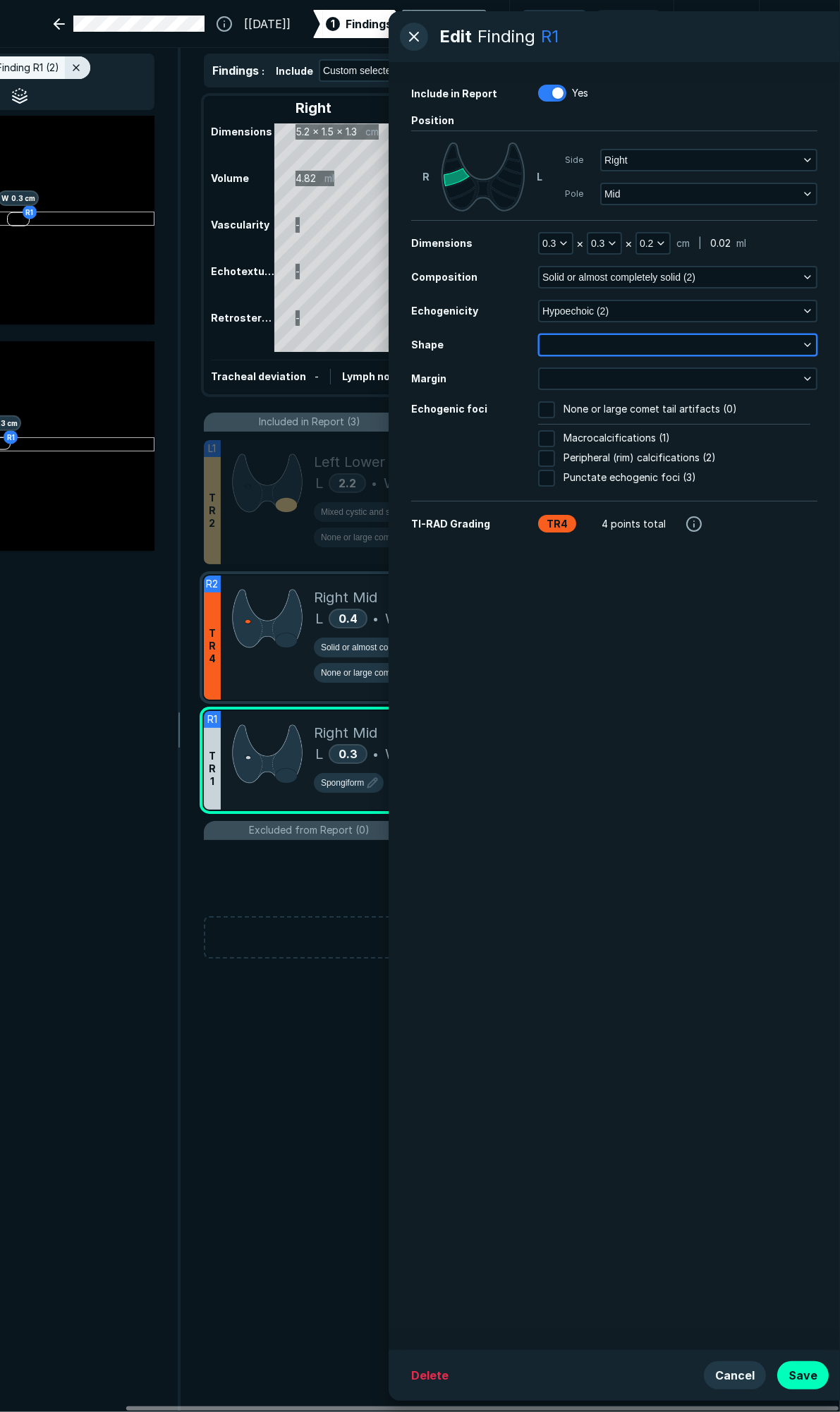
click at [577, 347] on button "button" at bounding box center [677, 344] width 276 height 20
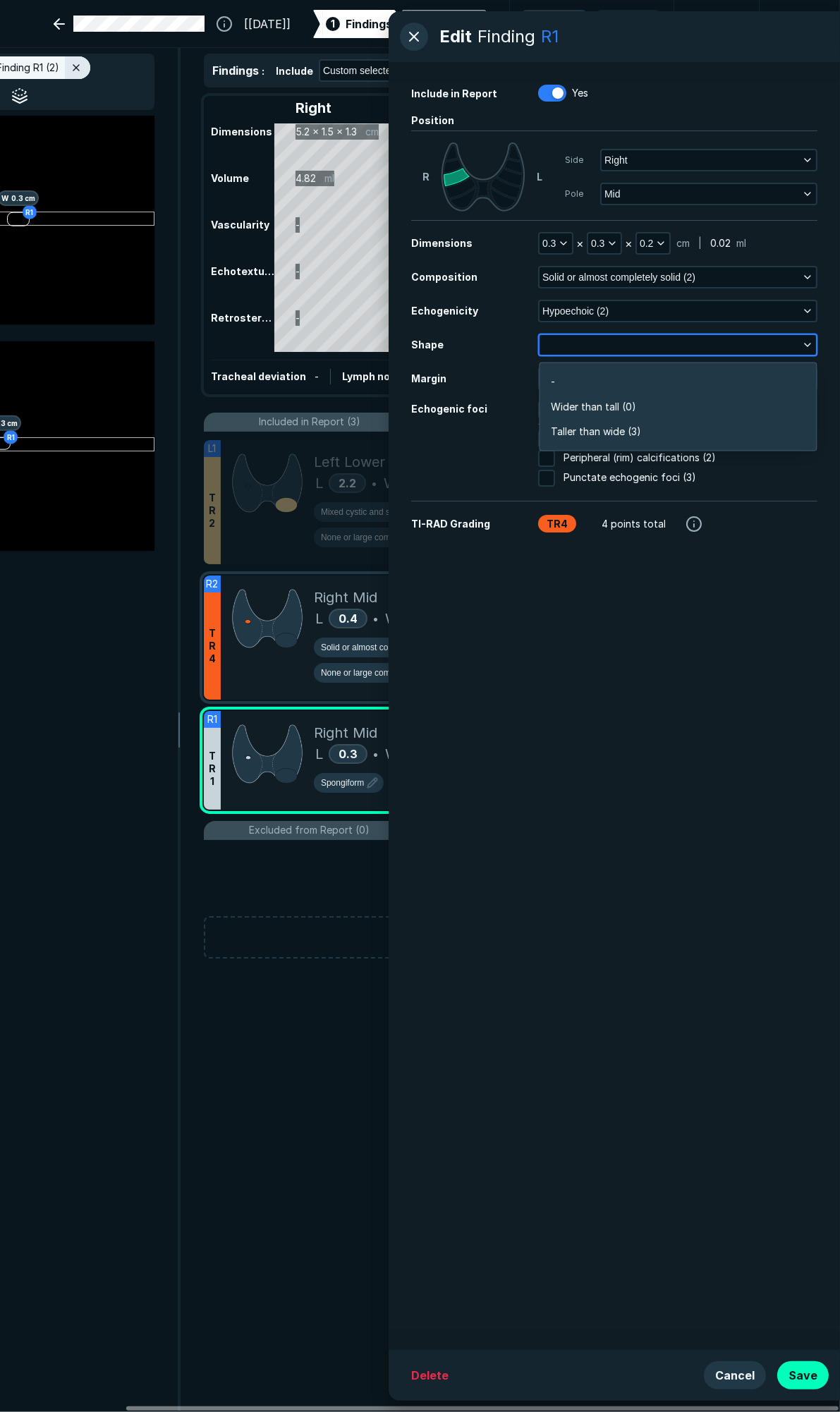
scroll to position [2124, 3053]
click at [571, 425] on span "Taller than wide (3)" at bounding box center [595, 432] width 90 height 15
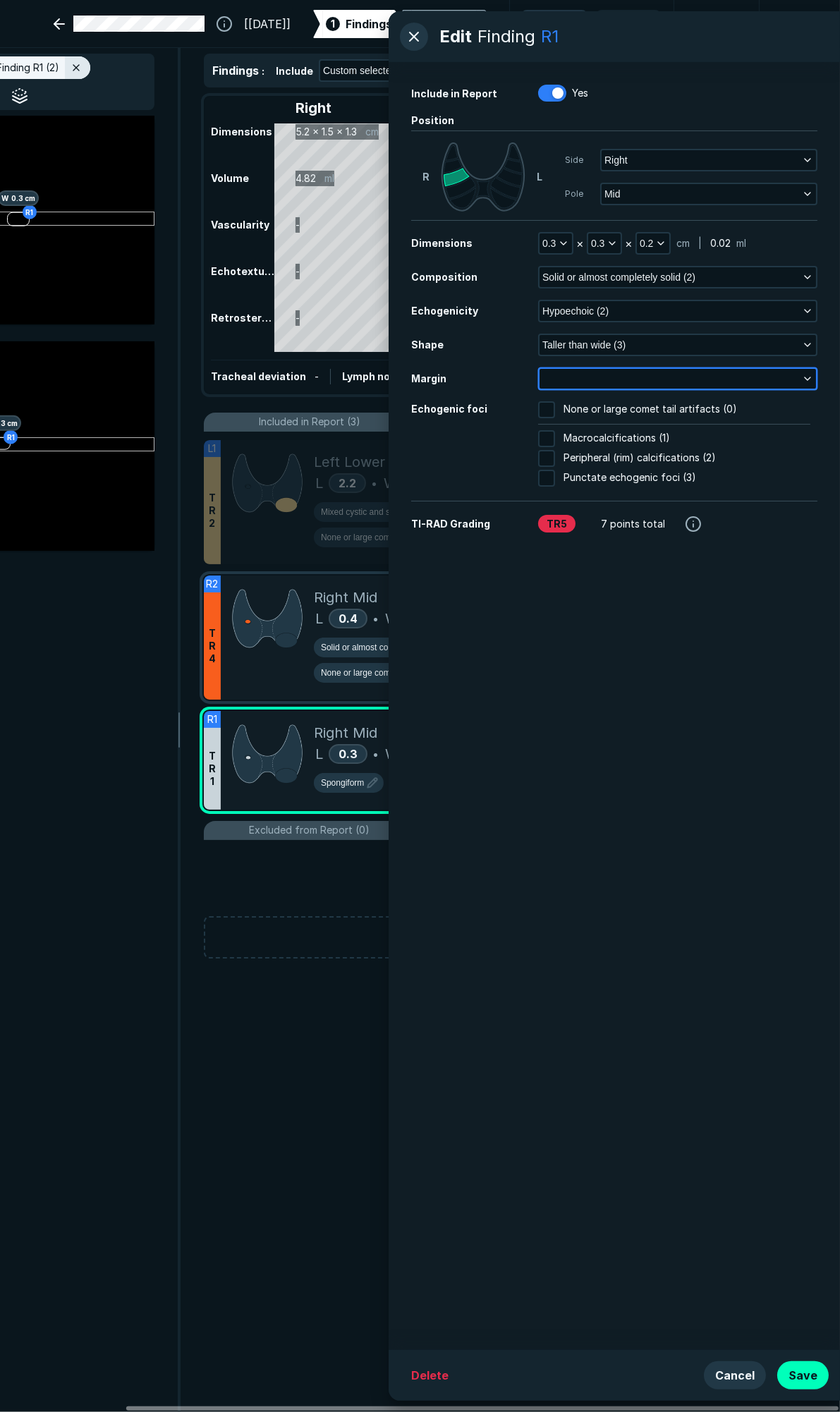
click at [579, 380] on button "button" at bounding box center [677, 378] width 276 height 20
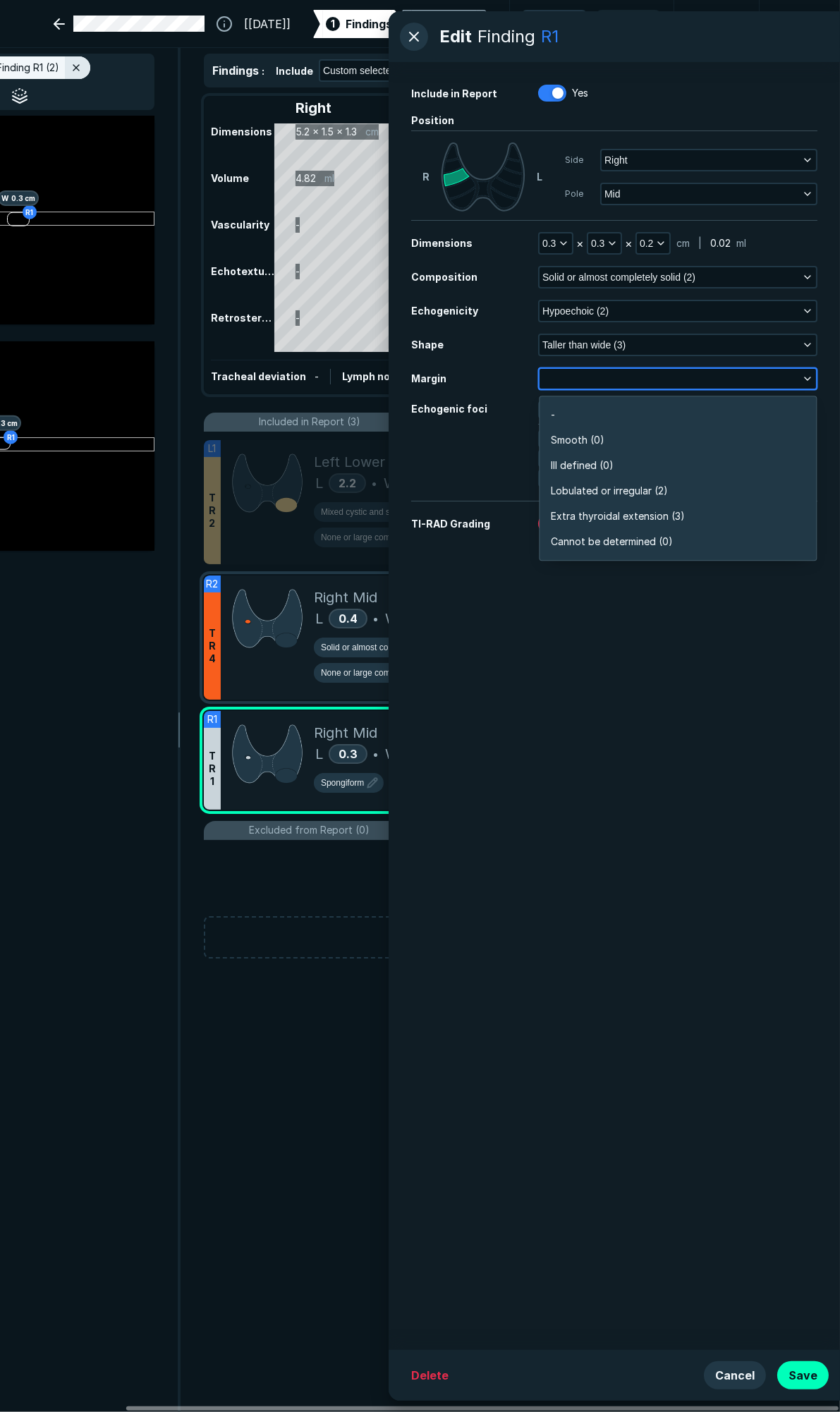
scroll to position [2466, 3053]
click at [583, 436] on span "Smooth (0)" at bounding box center [577, 440] width 54 height 15
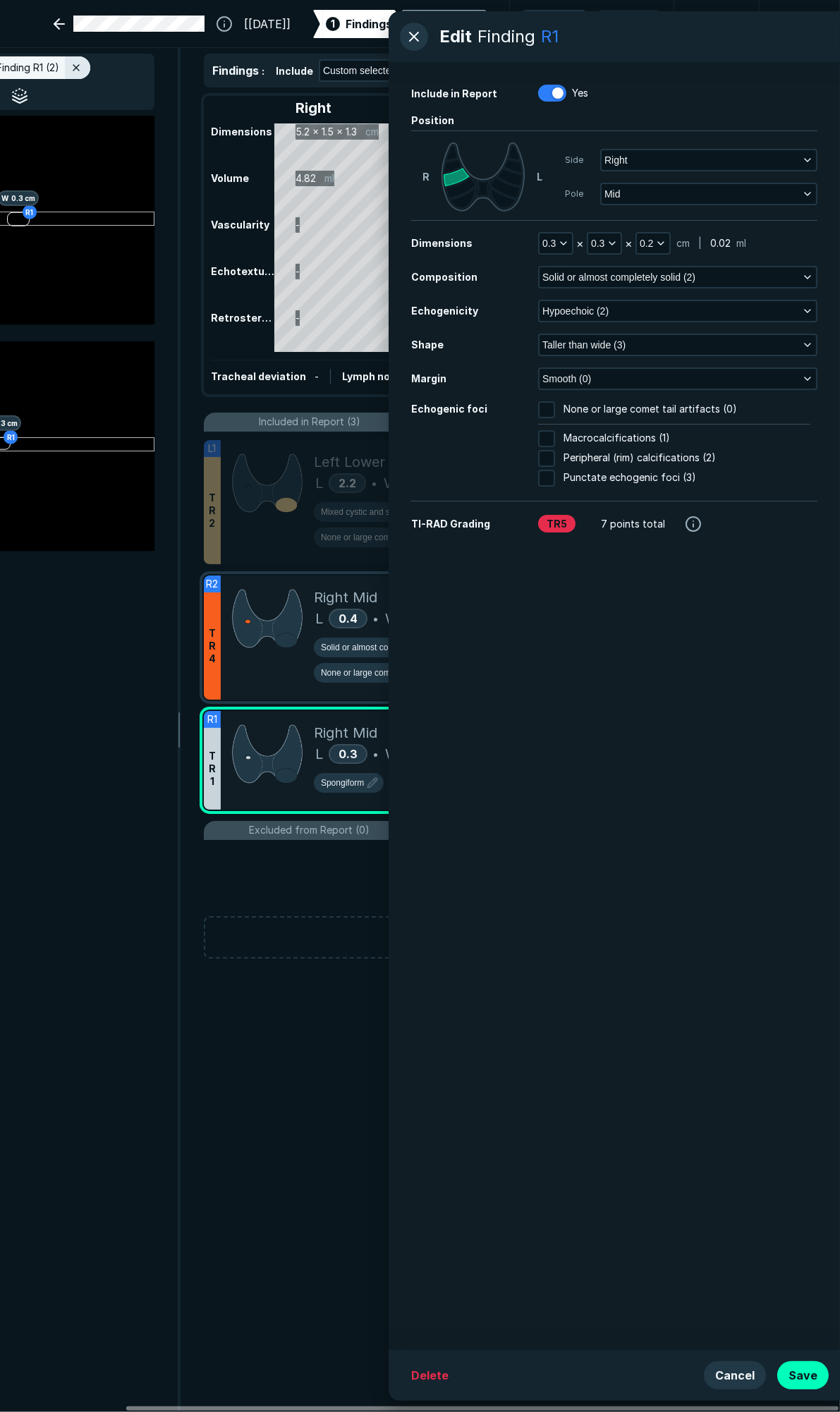
click at [590, 406] on span "None or large comet tail artifacts (0)" at bounding box center [650, 409] width 173 height 17
click at [555, 406] on input "None or large comet tail artifacts (0)" at bounding box center [546, 409] width 17 height 17
checkbox input "true"
click at [667, 343] on button "Taller than wide (3)" at bounding box center [677, 344] width 276 height 20
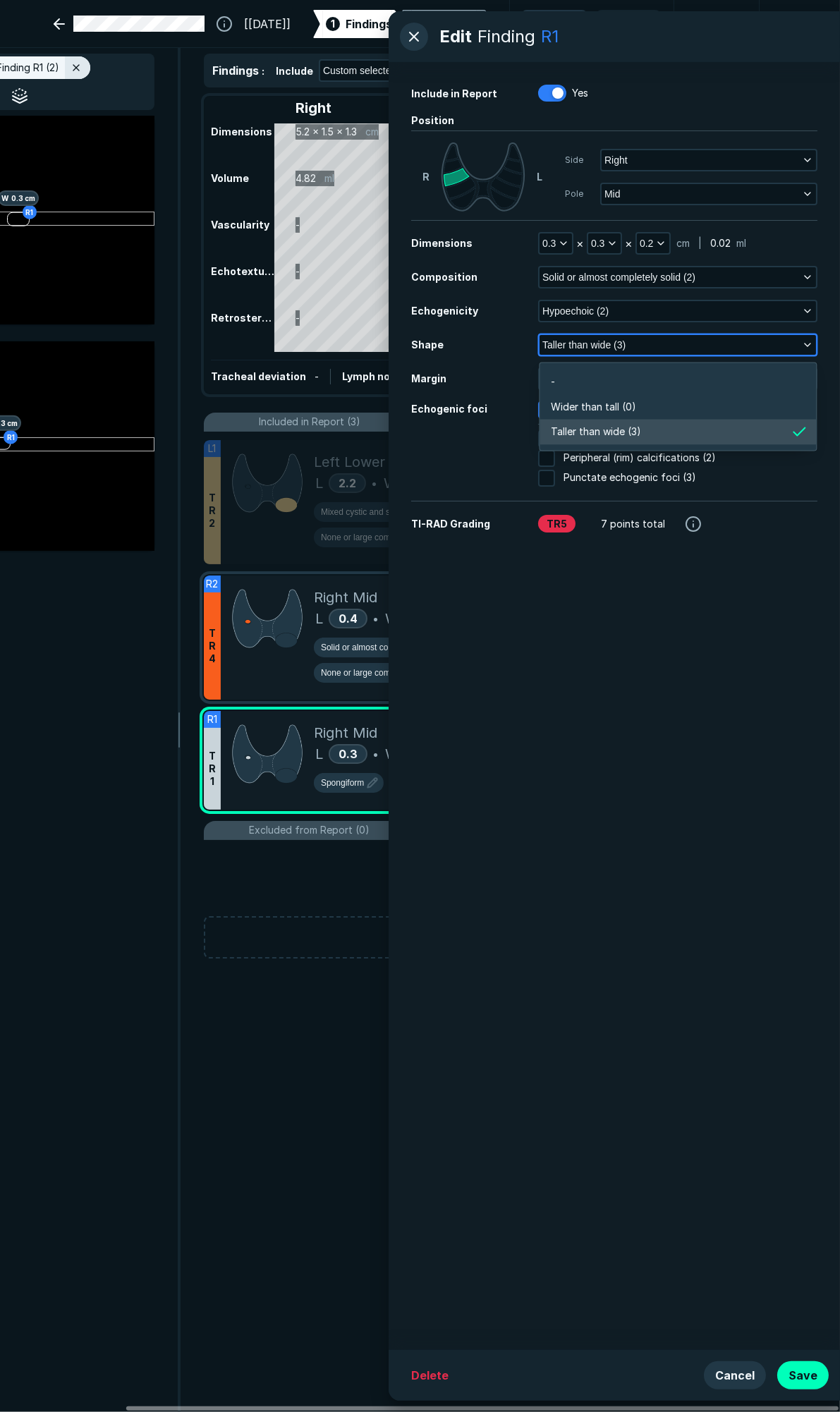
scroll to position [2124, 3053]
click at [623, 405] on span "Wider than tall (0)" at bounding box center [593, 407] width 85 height 15
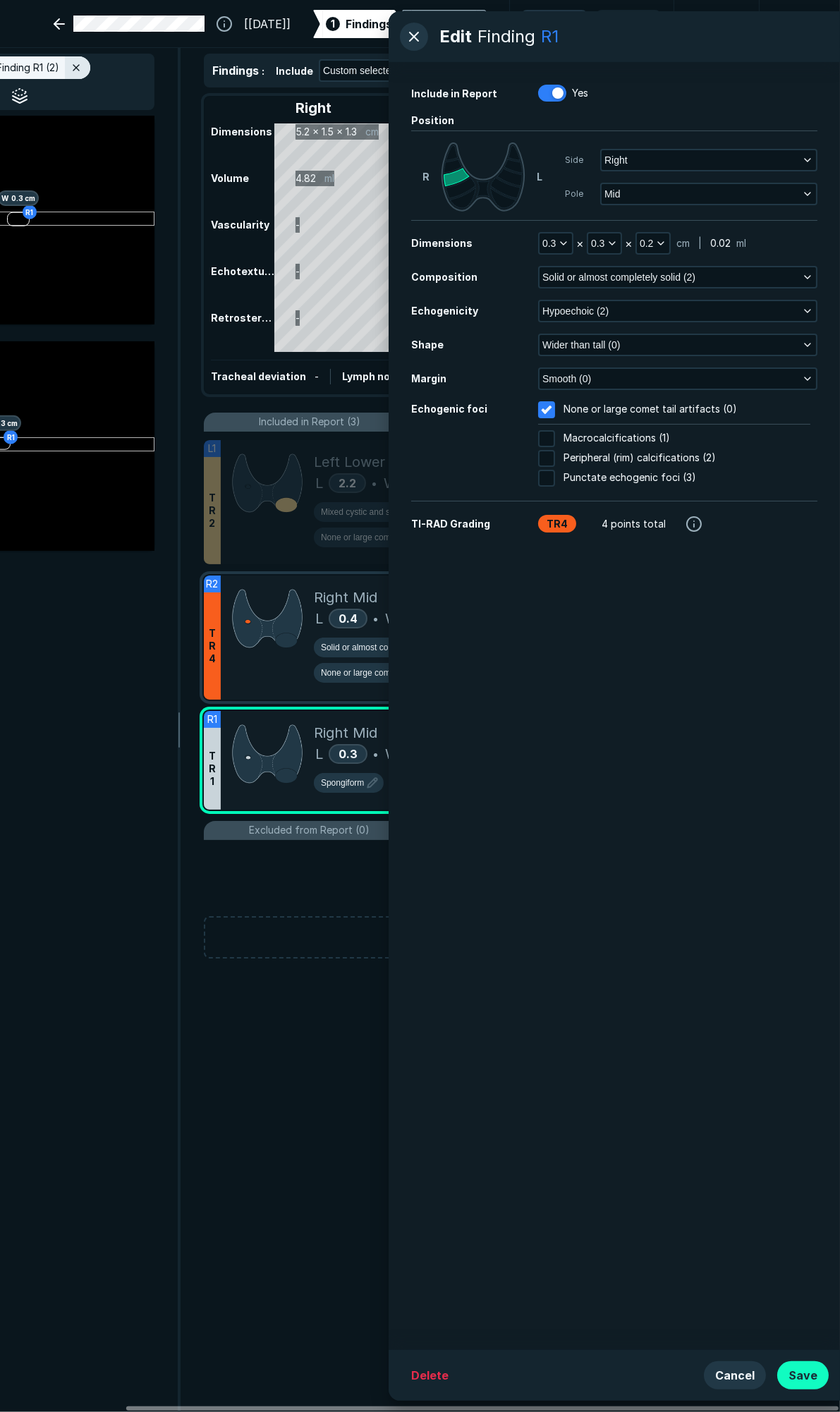
click at [804, 1374] on button "Save" at bounding box center [803, 1375] width 52 height 28
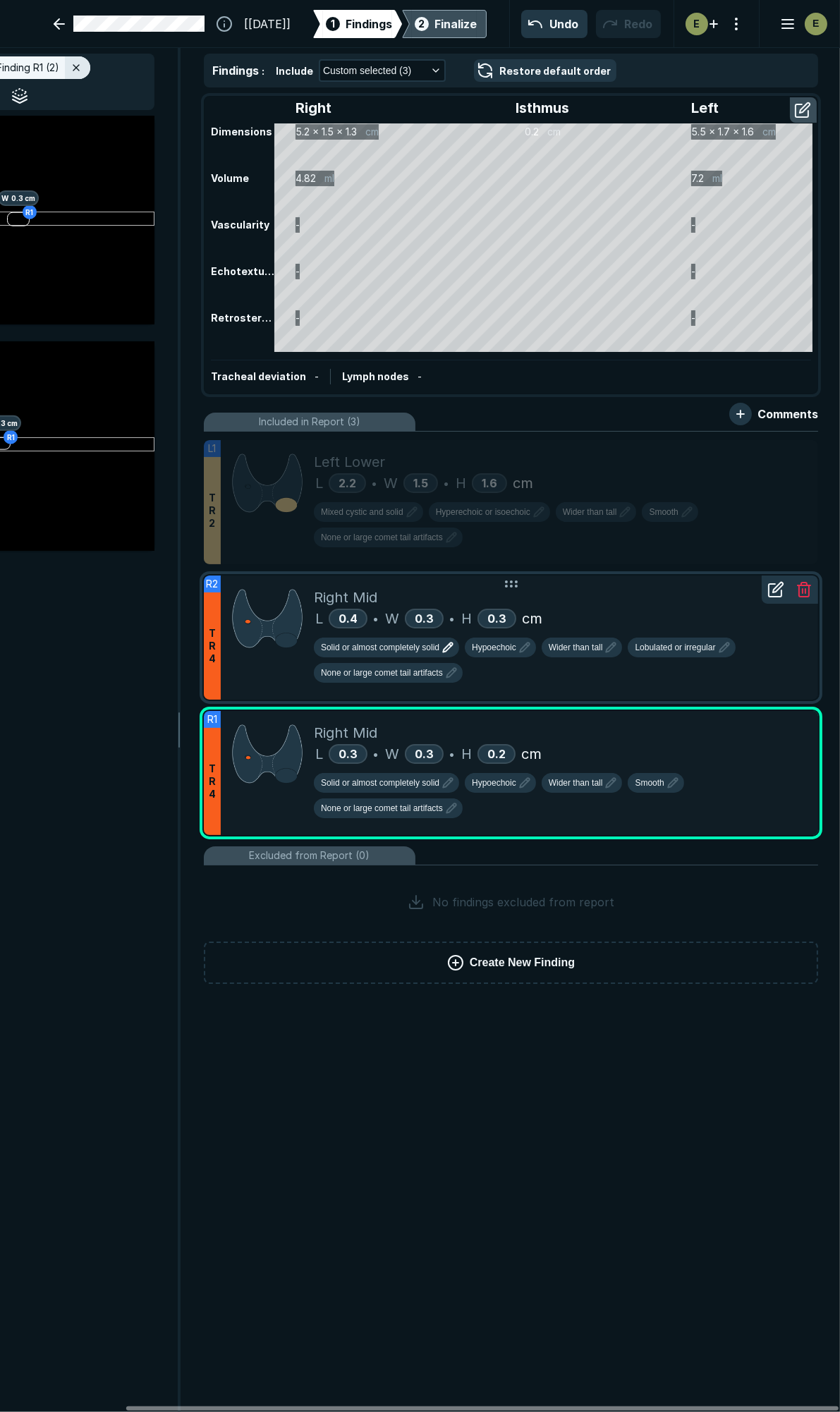
click at [434, 23] on div "Finalize" at bounding box center [455, 24] width 42 height 17
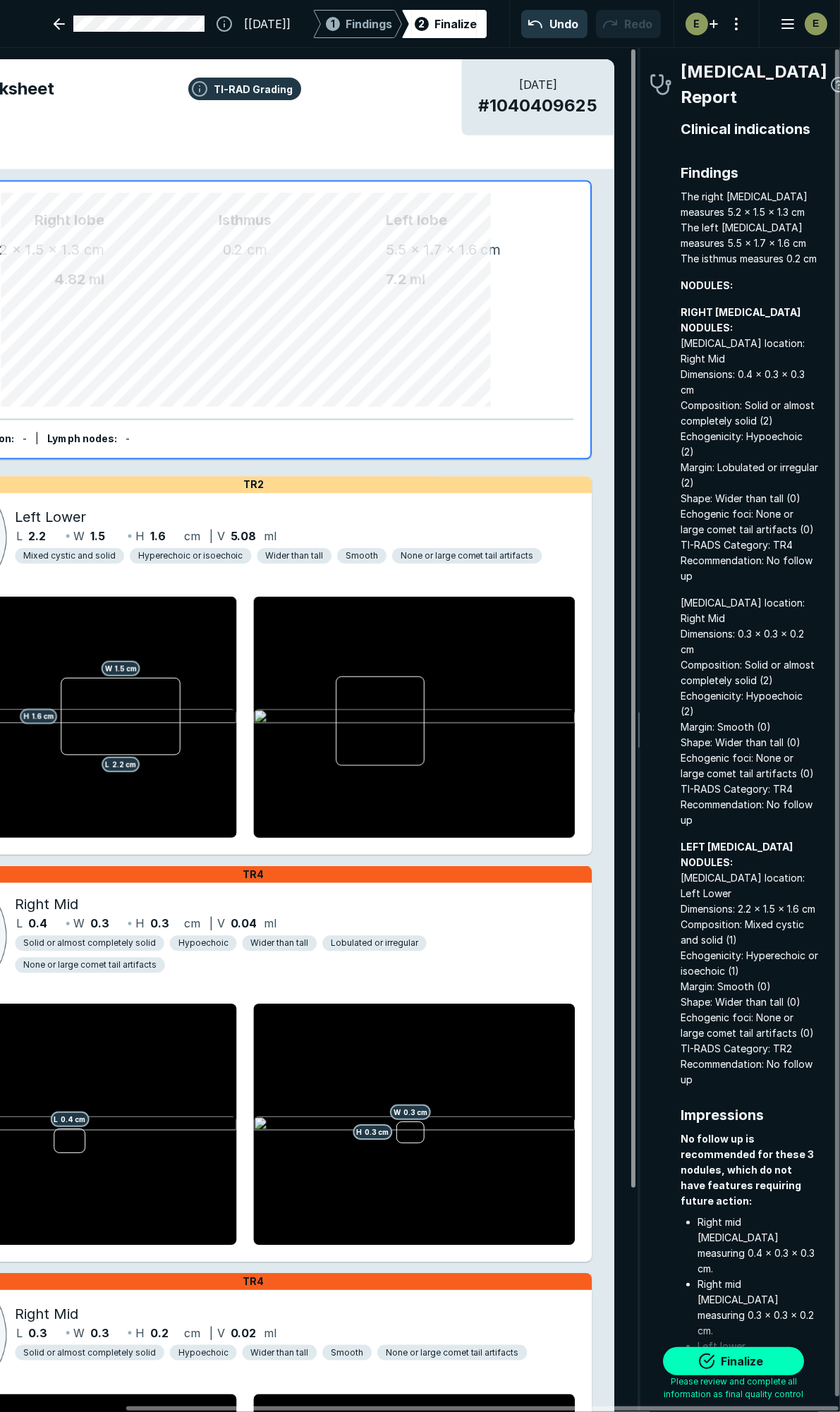
scroll to position [7868, 2547]
click at [727, 1366] on button "Finalize" at bounding box center [733, 1360] width 141 height 28
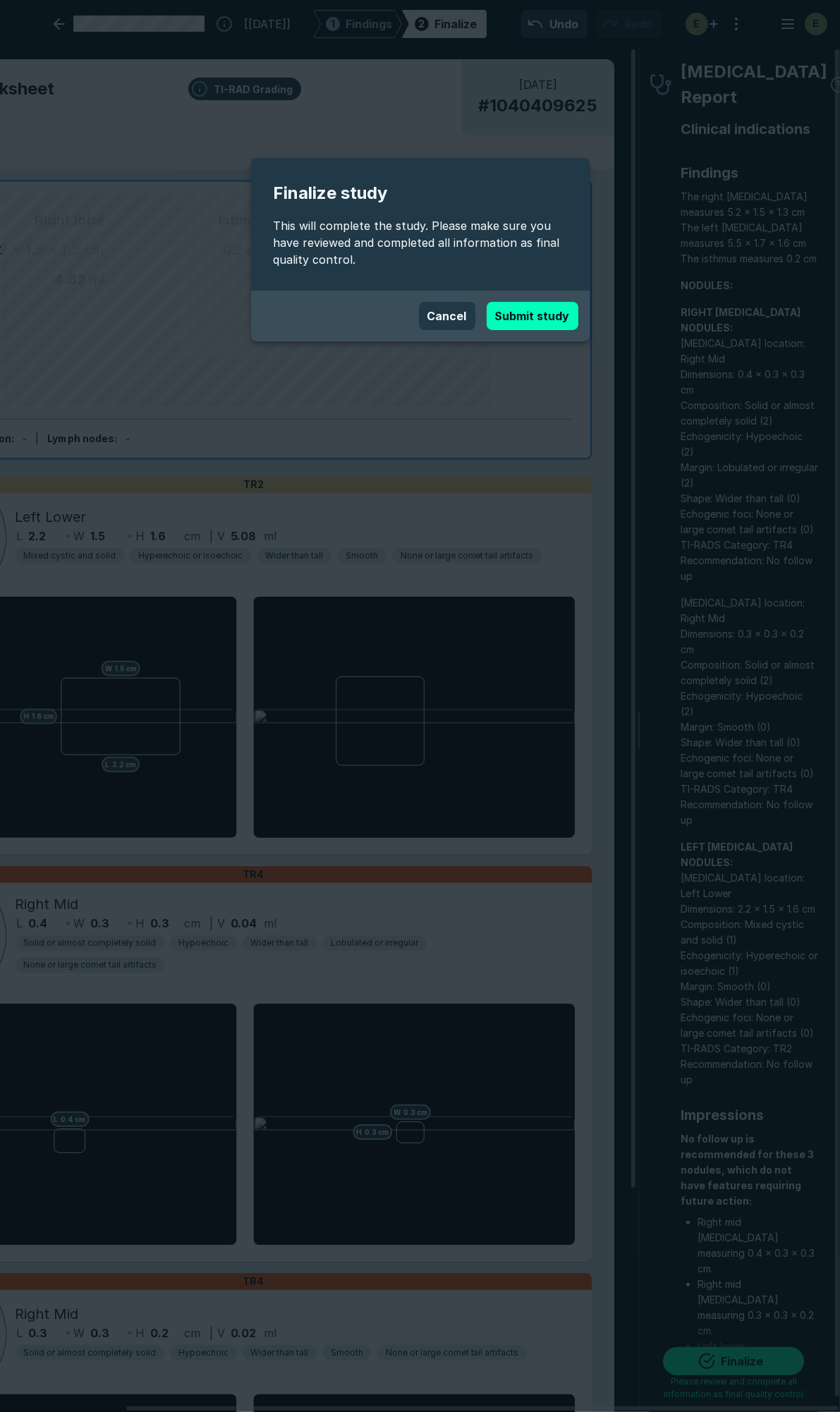
click at [505, 320] on button "Submit study" at bounding box center [533, 315] width 92 height 28
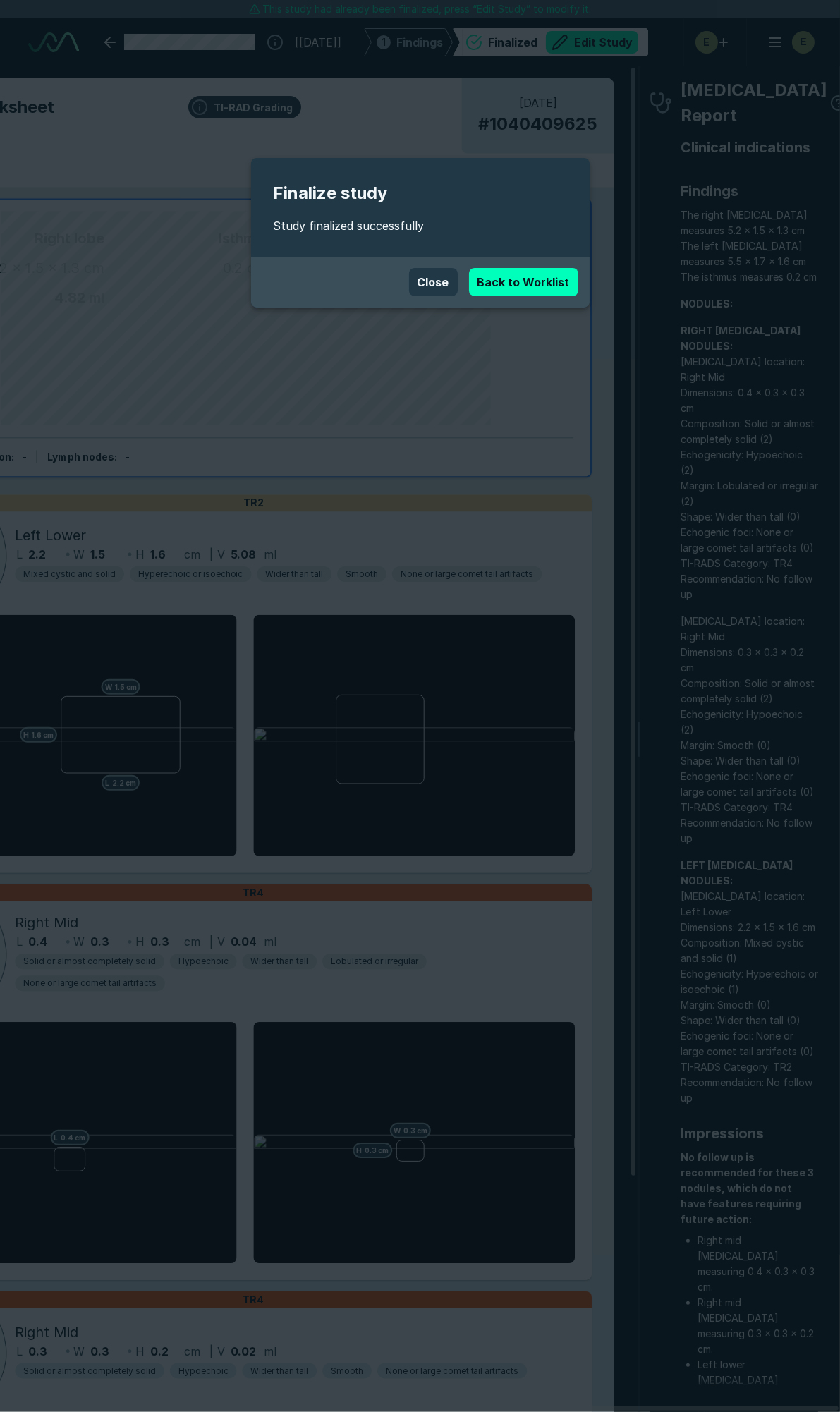
scroll to position [7837, 5590]
